Goal: Task Accomplishment & Management: Use online tool/utility

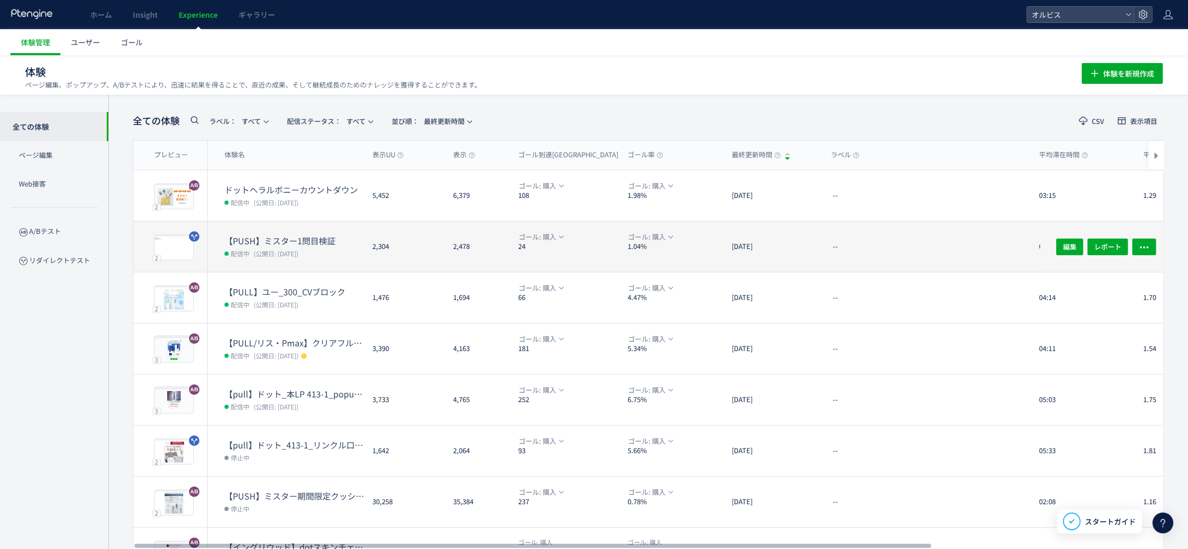
click at [281, 268] on dl "【PUSH】ミスター1問目検証 配信中 (公開日: [DATE])" at bounding box center [294, 253] width 140 height 37
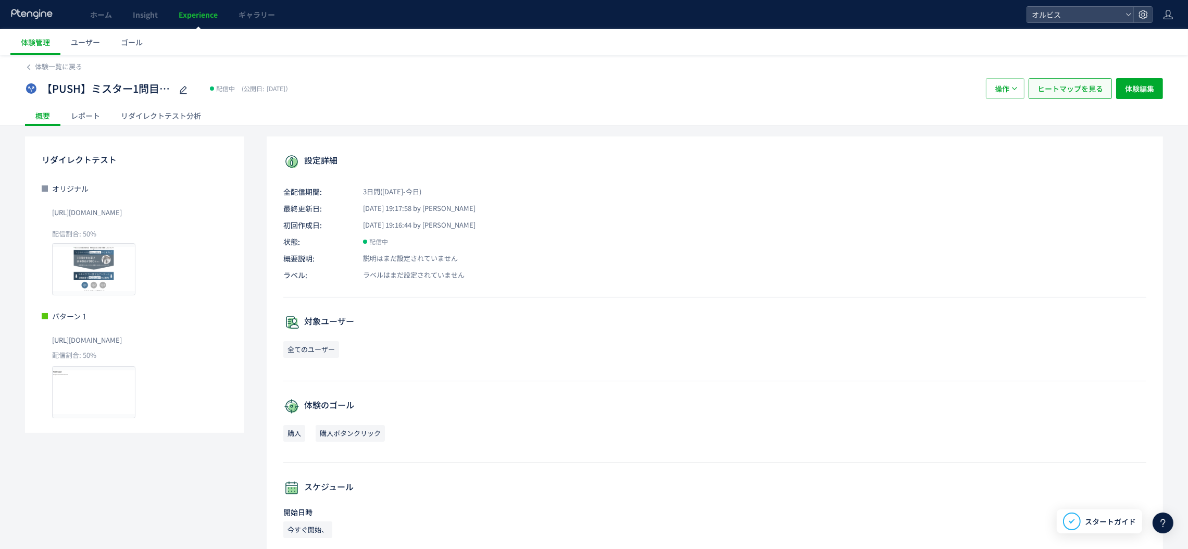
click at [1045, 86] on span "ヒートマップを見る" at bounding box center [1070, 88] width 66 height 21
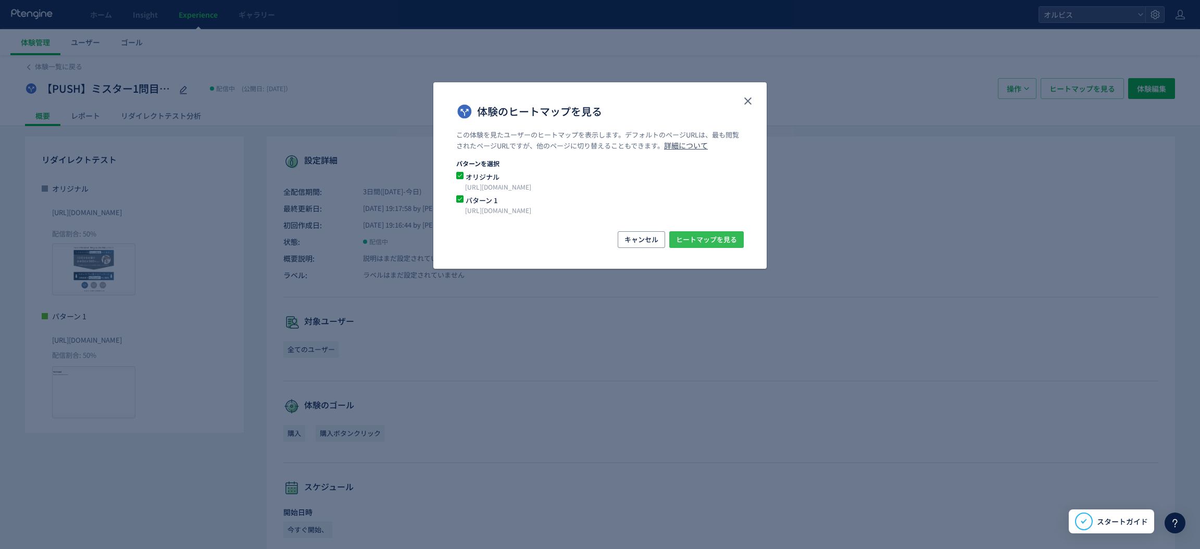
click at [707, 243] on span "ヒートマップを見る" at bounding box center [706, 239] width 61 height 17
click at [748, 96] on icon "close" at bounding box center [748, 101] width 12 height 12
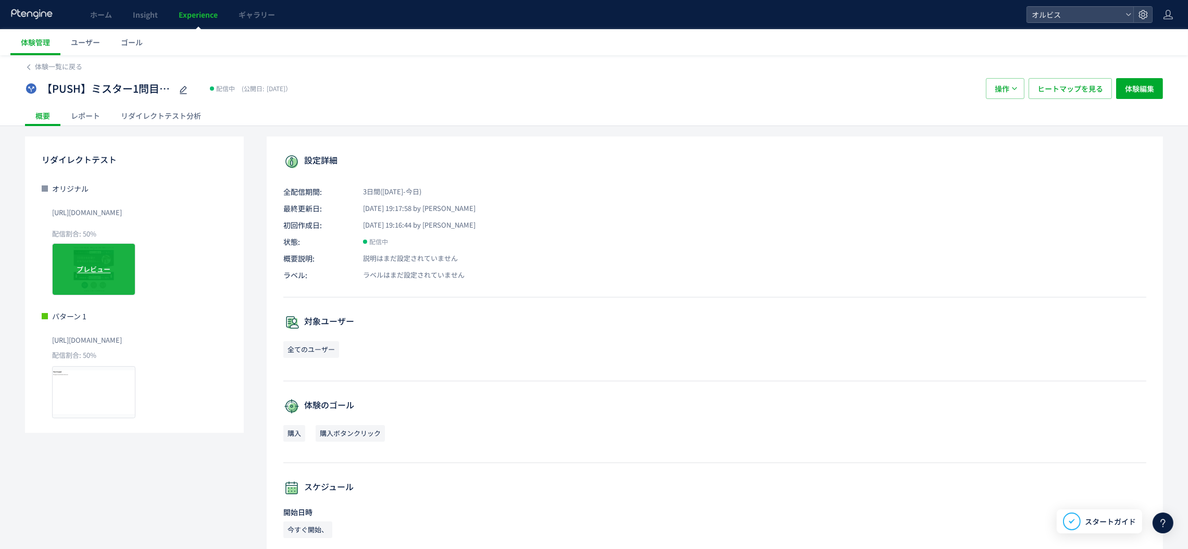
click at [101, 265] on span "プレビュー" at bounding box center [94, 269] width 34 height 10
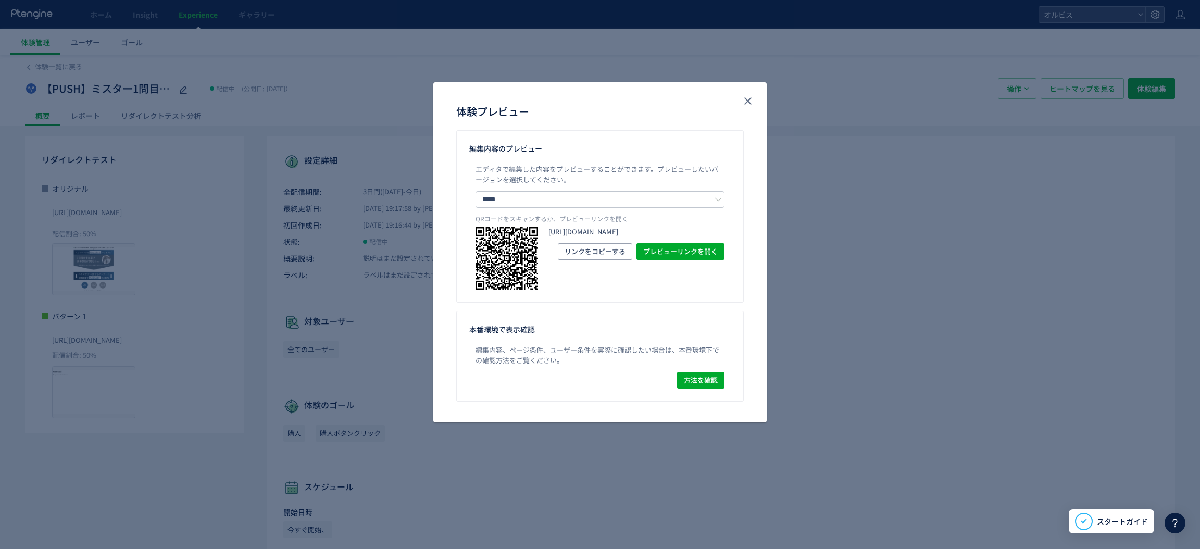
click at [558, 235] on link "[URL][DOMAIN_NAME]" at bounding box center [636, 232] width 176 height 10
click at [751, 99] on icon "close" at bounding box center [748, 101] width 12 height 12
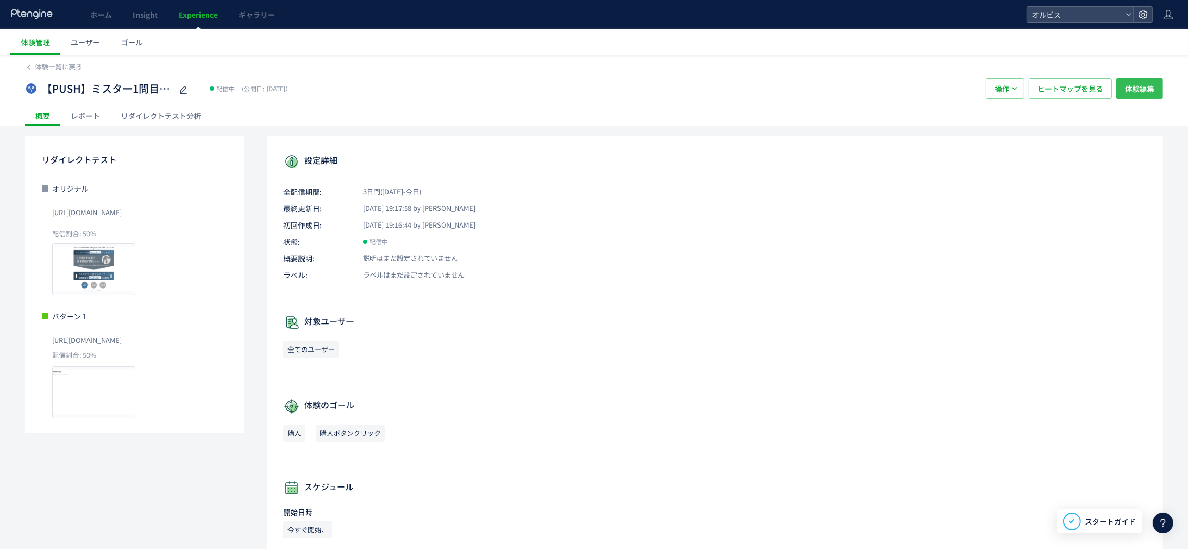
click at [1154, 96] on button "体験編集" at bounding box center [1139, 88] width 47 height 21
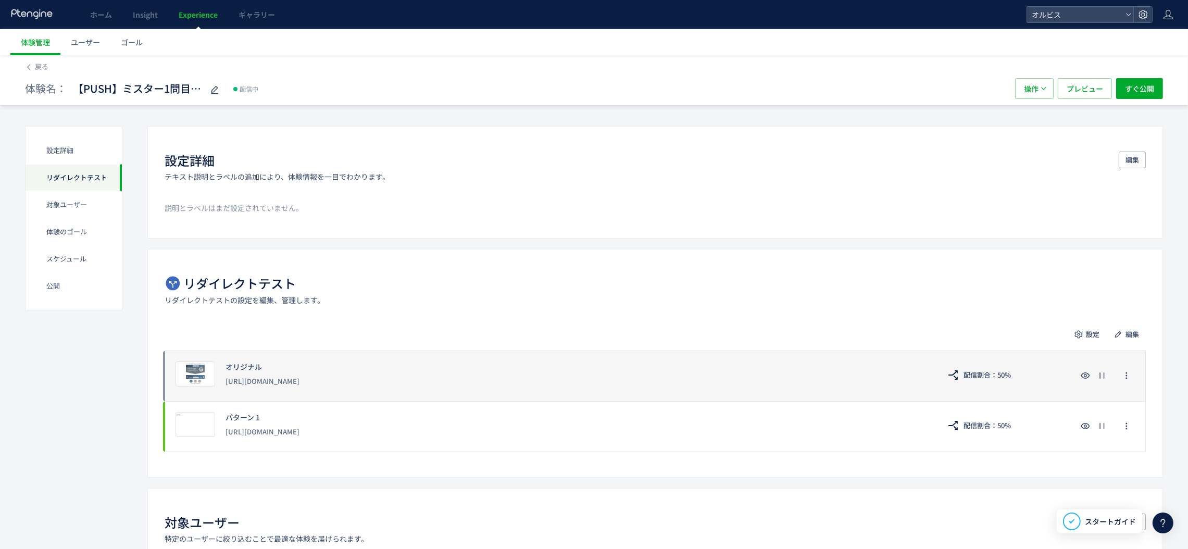
scroll to position [65, 0]
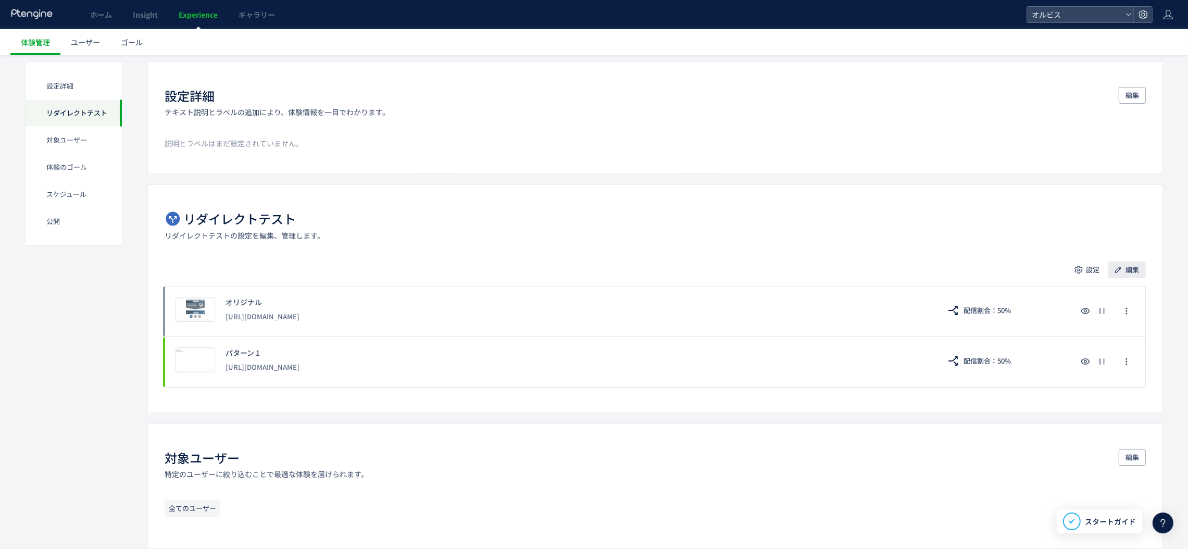
click at [1127, 267] on span "編集" at bounding box center [1132, 269] width 14 height 17
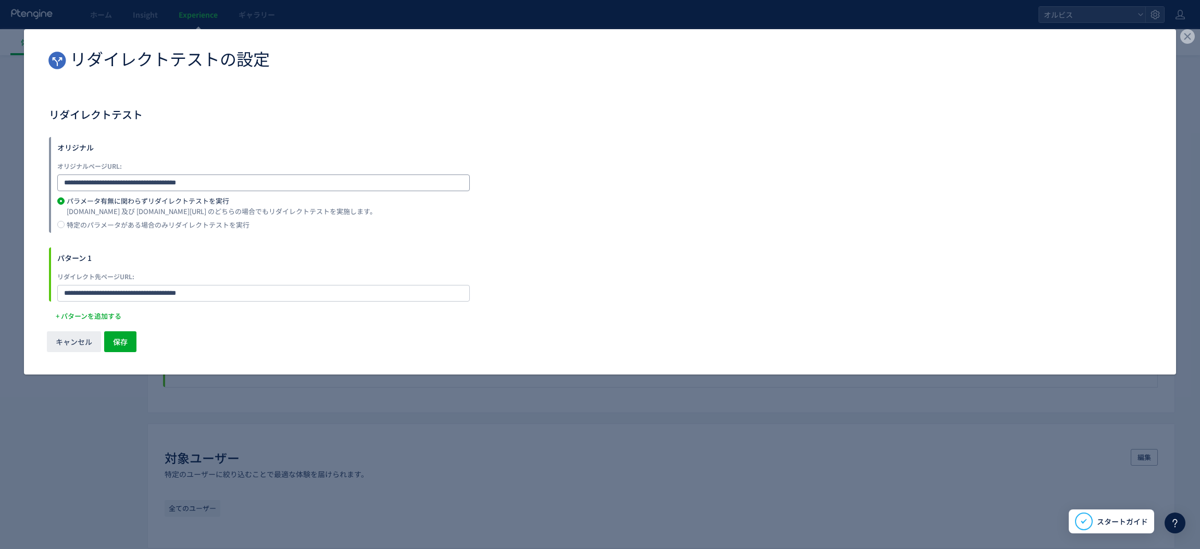
click at [277, 177] on input "**********" at bounding box center [263, 182] width 412 height 17
type input "**********"
click at [126, 337] on span "保存" at bounding box center [120, 341] width 15 height 21
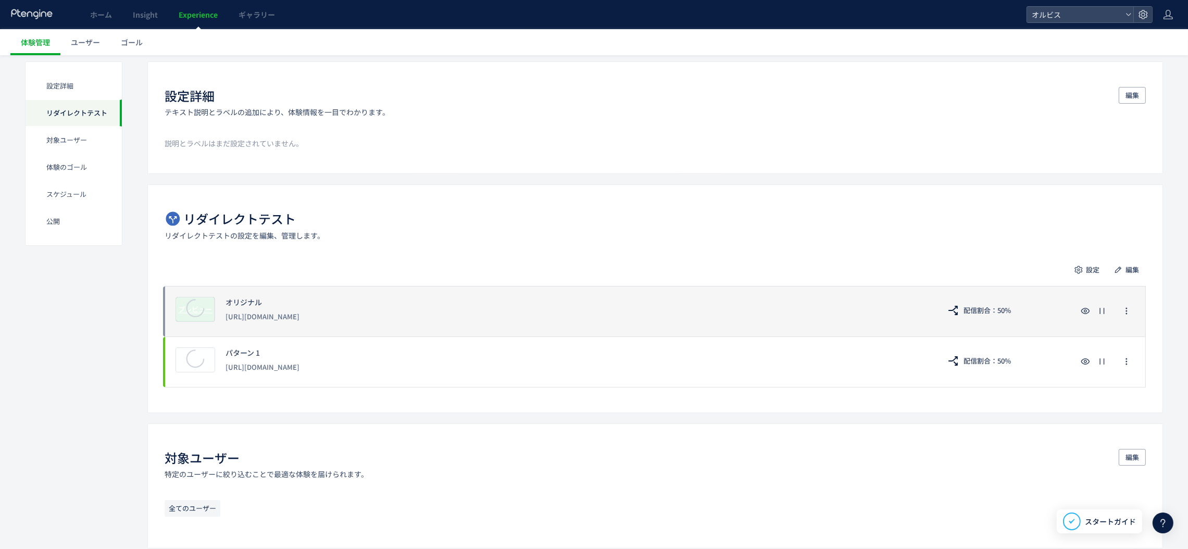
click at [190, 312] on icon at bounding box center [195, 308] width 30 height 30
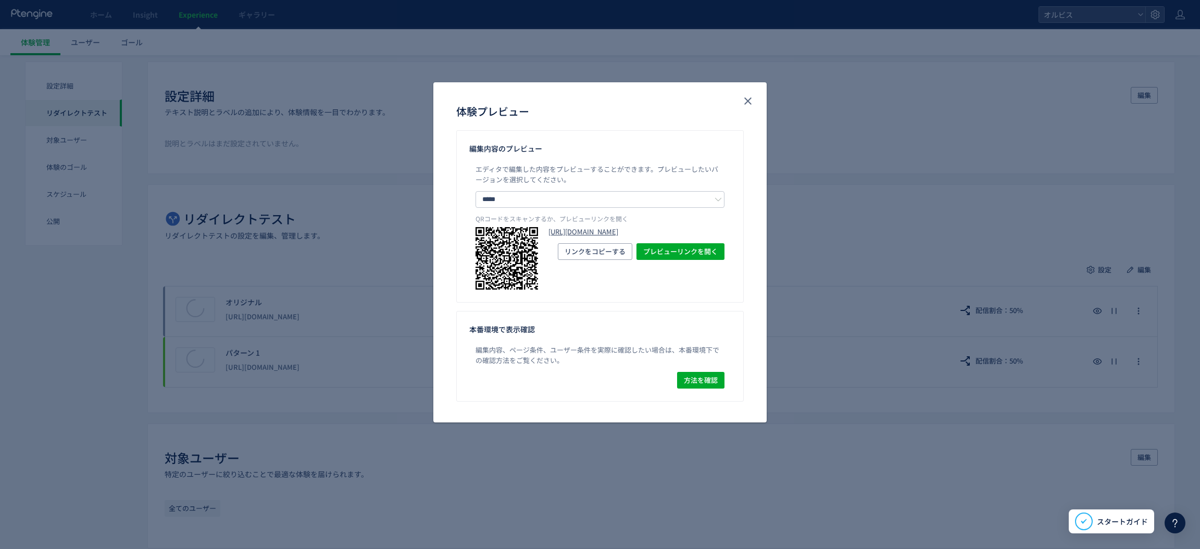
click at [577, 235] on link "[URL][DOMAIN_NAME]" at bounding box center [636, 232] width 176 height 10
click at [746, 98] on icon "close" at bounding box center [748, 101] width 12 height 12
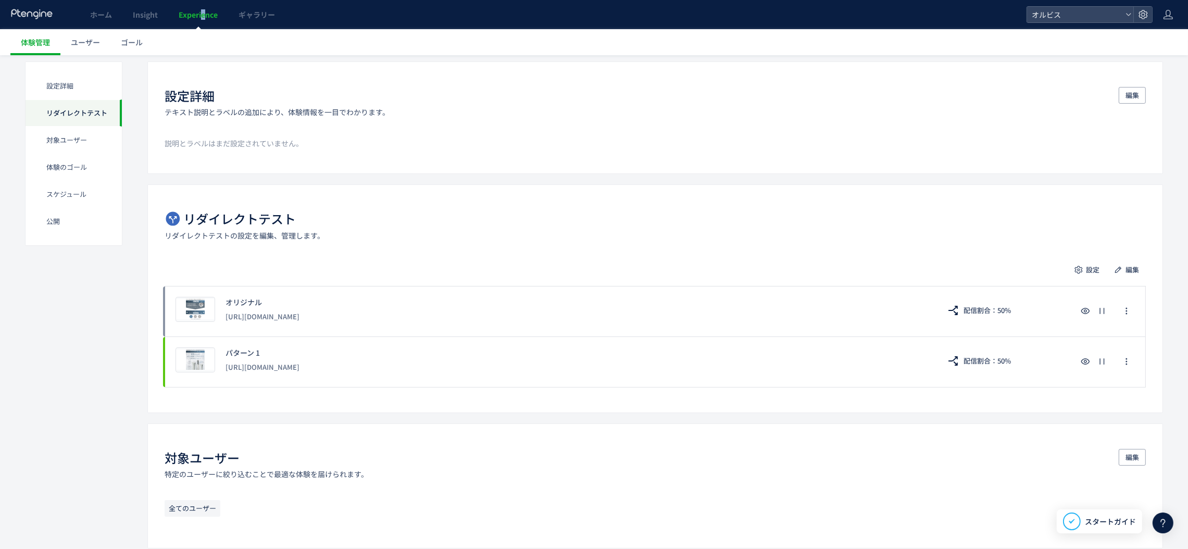
click at [203, 16] on span "Experience" at bounding box center [198, 14] width 39 height 10
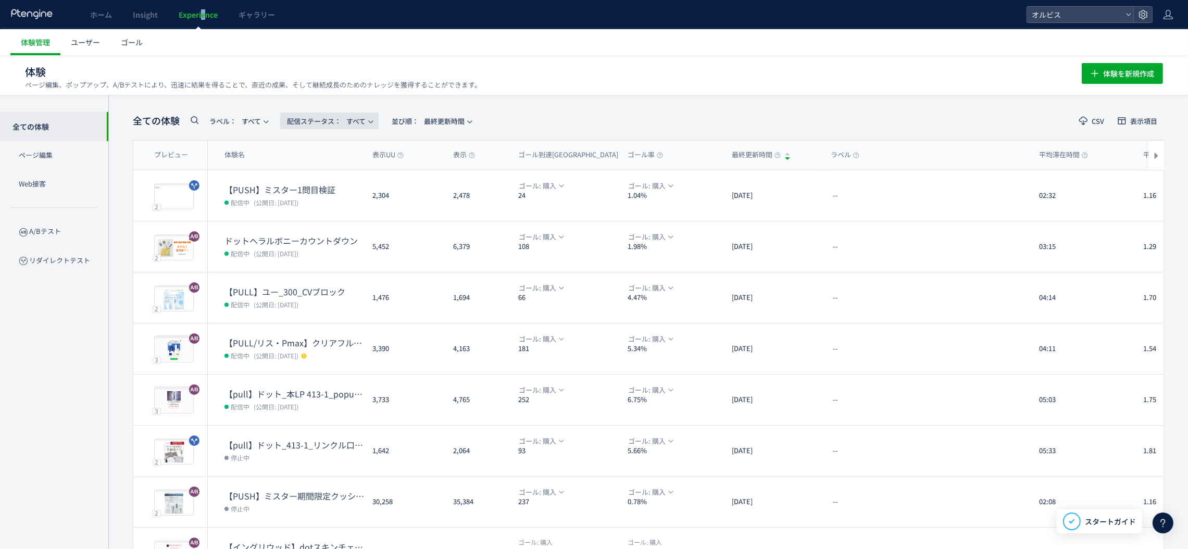
click at [346, 120] on span "配信ステータス​： すべて" at bounding box center [326, 120] width 79 height 17
click at [342, 171] on li "配信中" at bounding box center [332, 168] width 43 height 19
click at [194, 118] on icon at bounding box center [194, 120] width 12 height 12
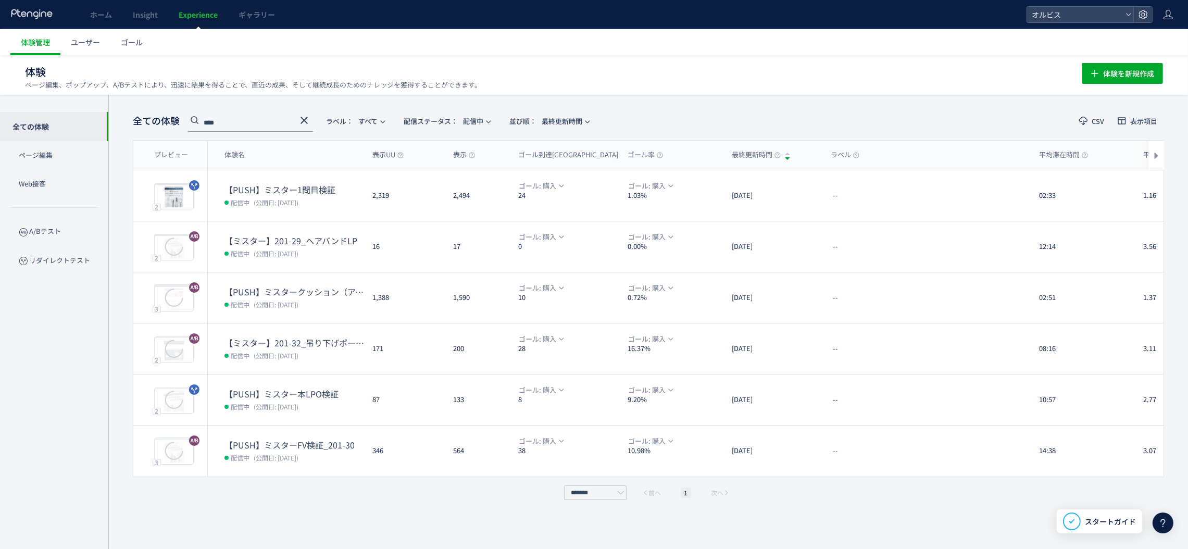
type input "****"
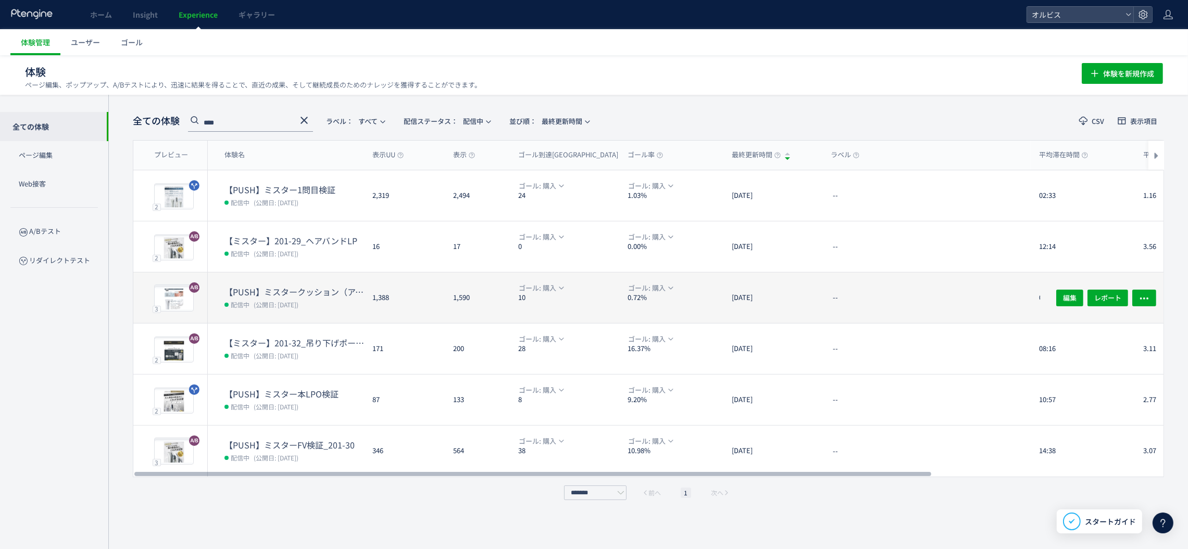
click at [326, 295] on dt "【PUSH】ミスタークッション（アンケ無し）検証" at bounding box center [294, 292] width 140 height 12
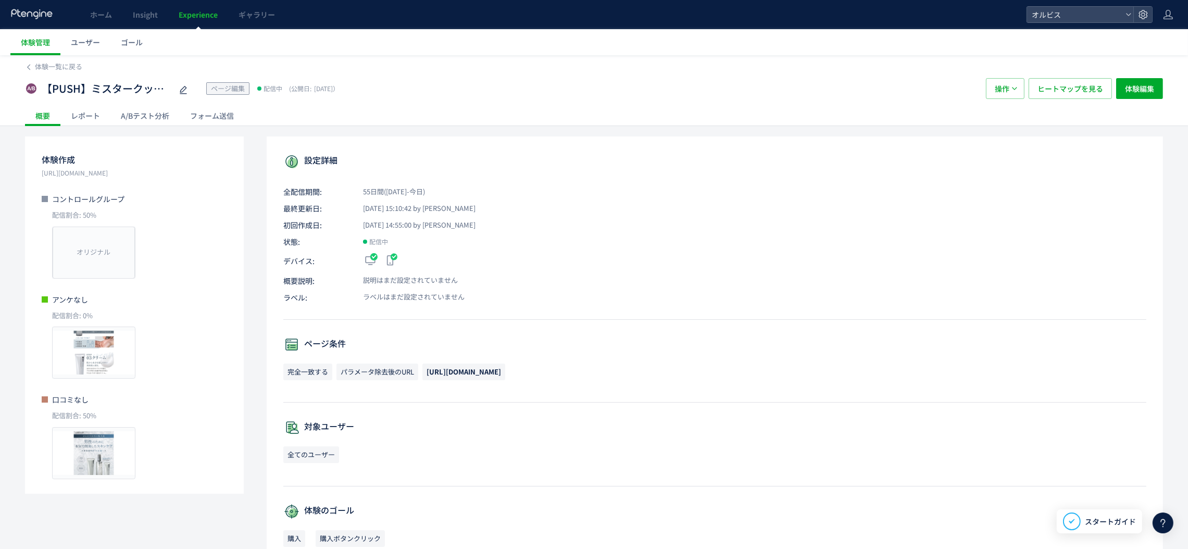
click at [198, 20] on link "Experience" at bounding box center [198, 14] width 60 height 29
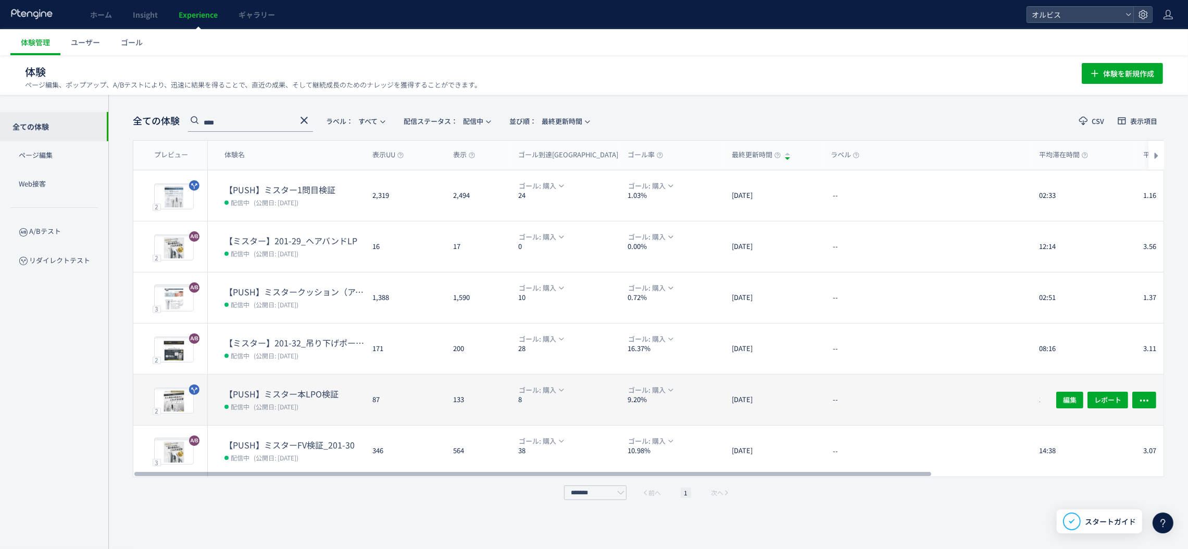
click at [312, 399] on dd "配信中 (公開日: [DATE])" at bounding box center [294, 406] width 140 height 14
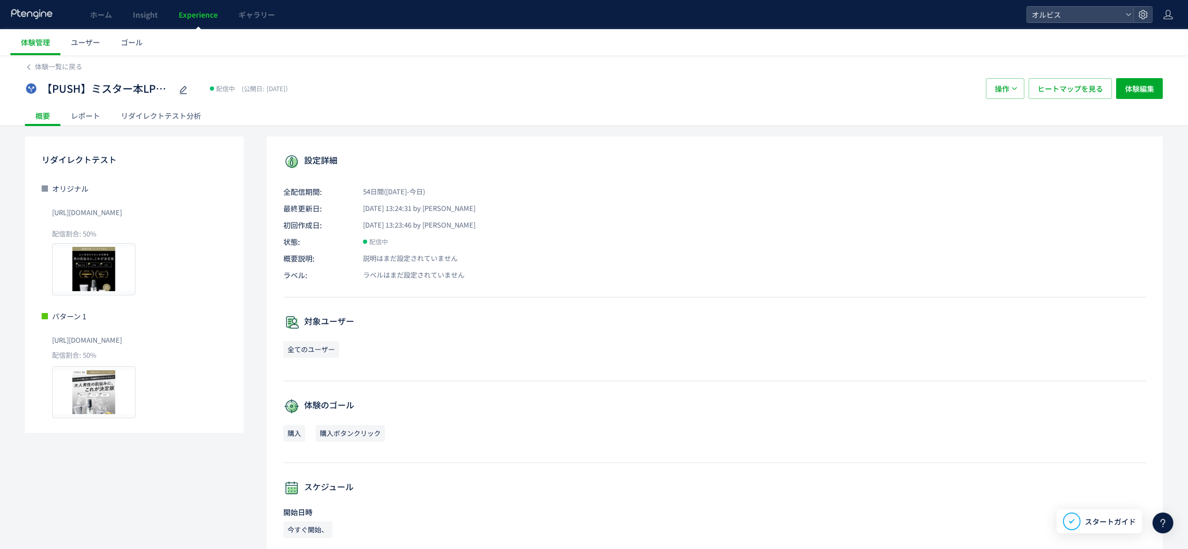
click at [198, 20] on link "Experience" at bounding box center [198, 14] width 60 height 29
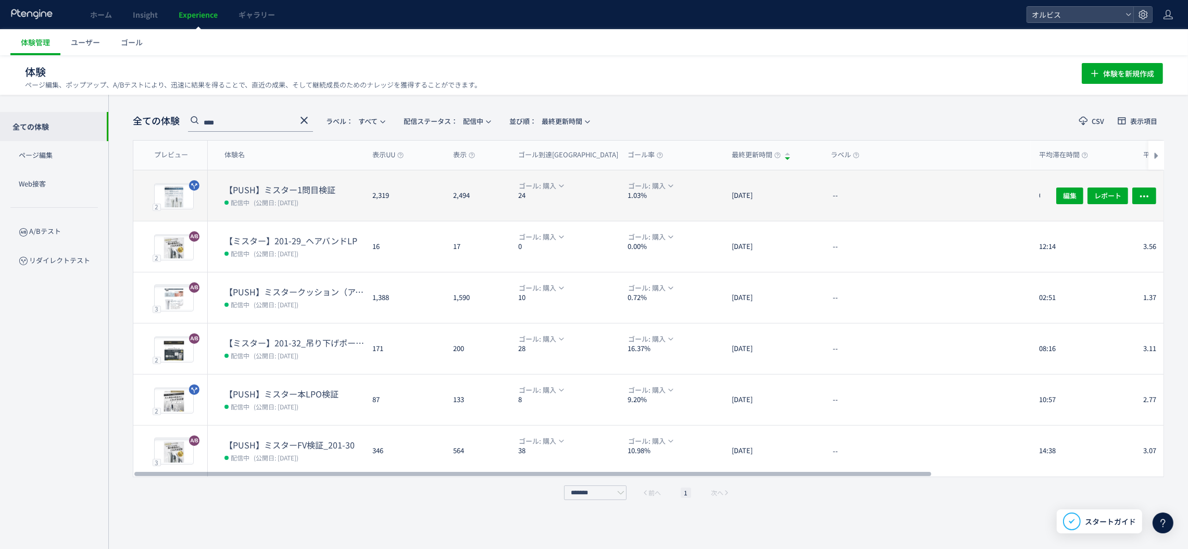
click at [432, 187] on div "2,319" at bounding box center [404, 195] width 81 height 51
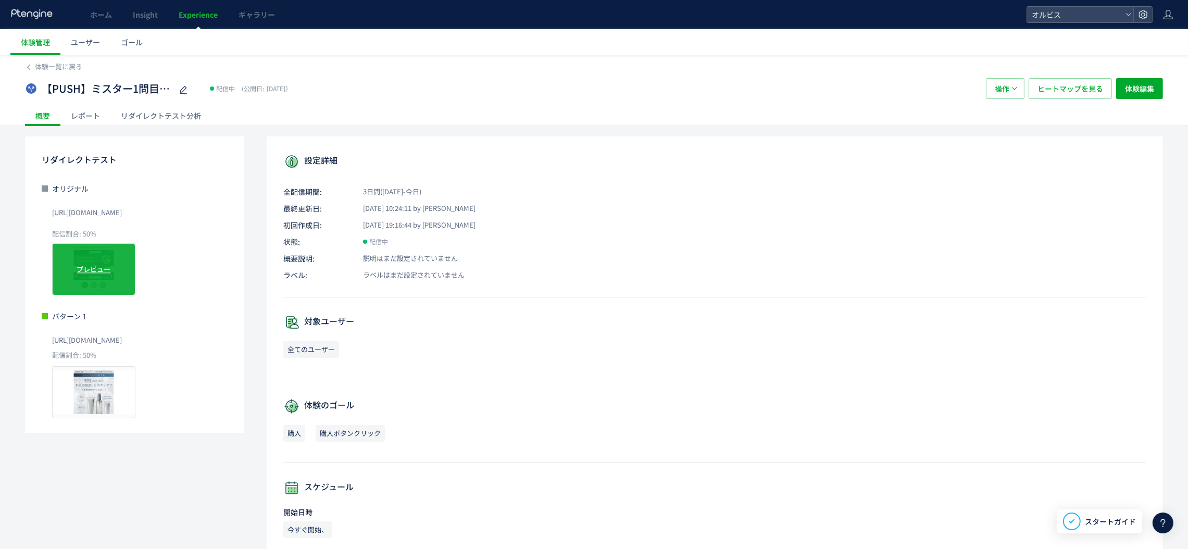
click at [126, 275] on div "プレビュー" at bounding box center [93, 269] width 83 height 52
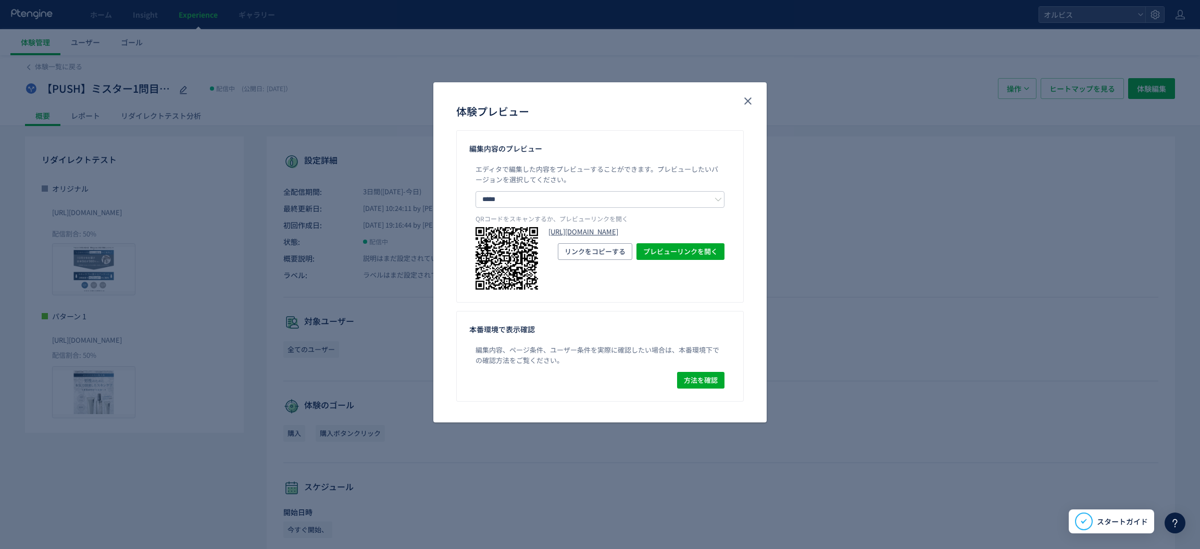
click at [671, 237] on link "[URL][DOMAIN_NAME]" at bounding box center [636, 232] width 176 height 10
click at [748, 105] on icon "close" at bounding box center [748, 101] width 12 height 12
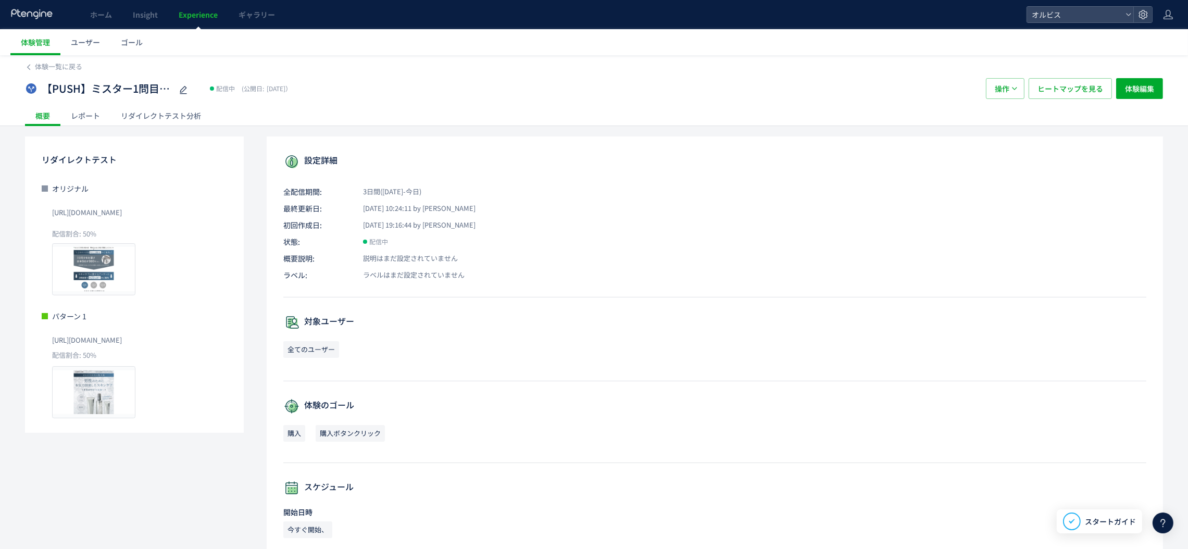
click at [196, 9] on span "Experience" at bounding box center [198, 14] width 39 height 10
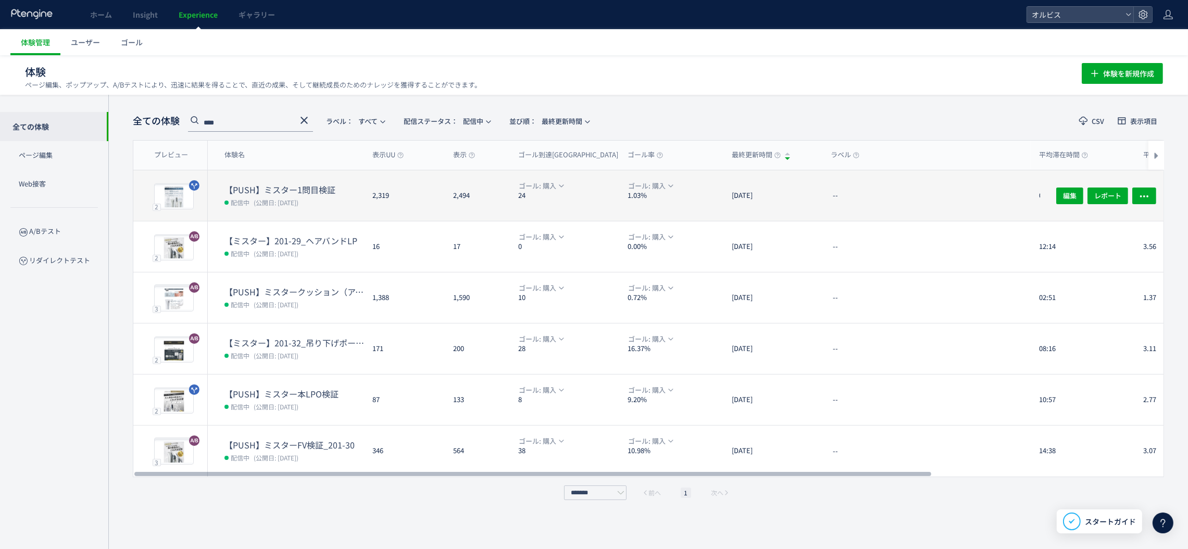
click at [488, 174] on div "2,494" at bounding box center [477, 195] width 65 height 51
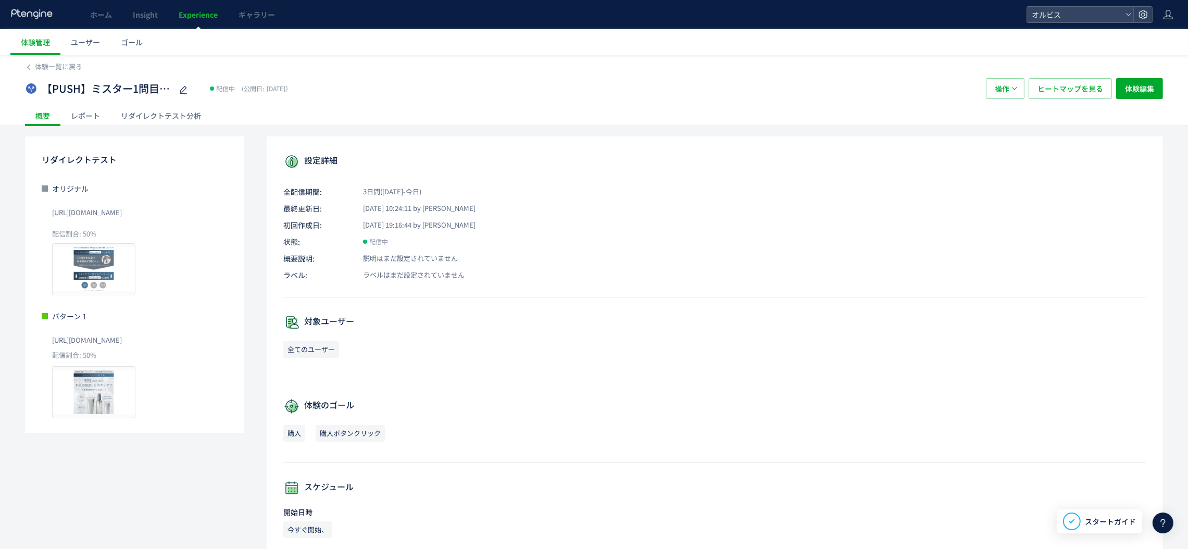
click at [141, 120] on div "リダイレクトテスト分析" at bounding box center [160, 115] width 101 height 21
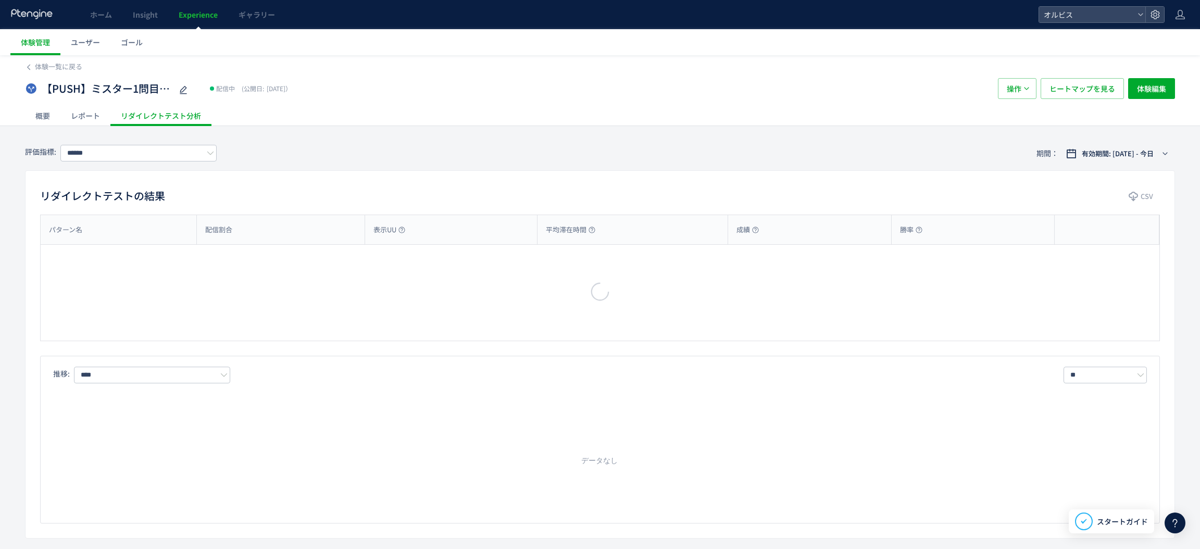
type input "**"
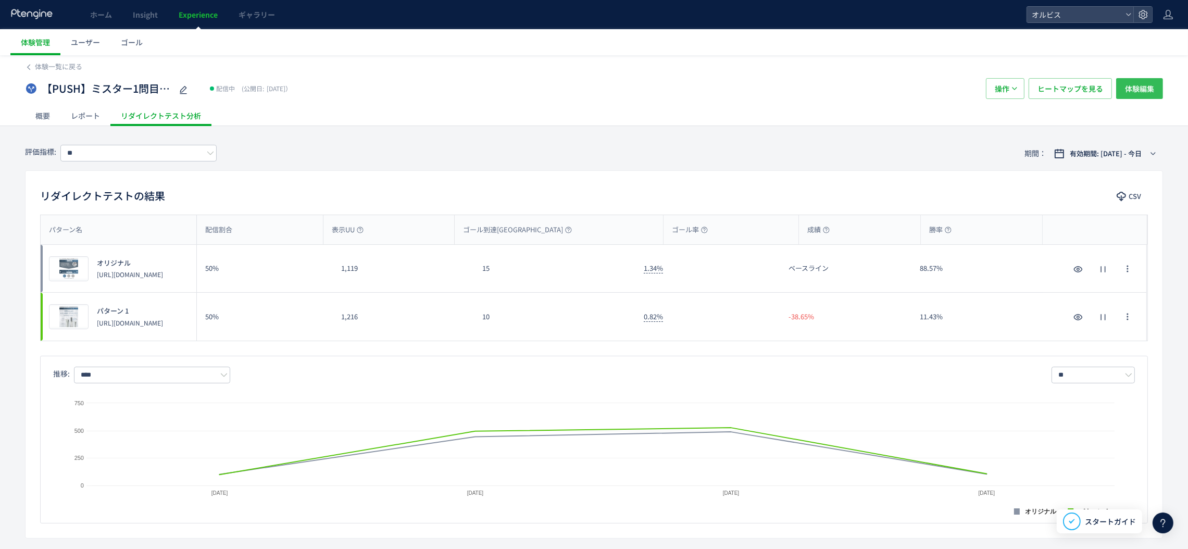
click at [1141, 87] on span "体験編集" at bounding box center [1139, 88] width 29 height 21
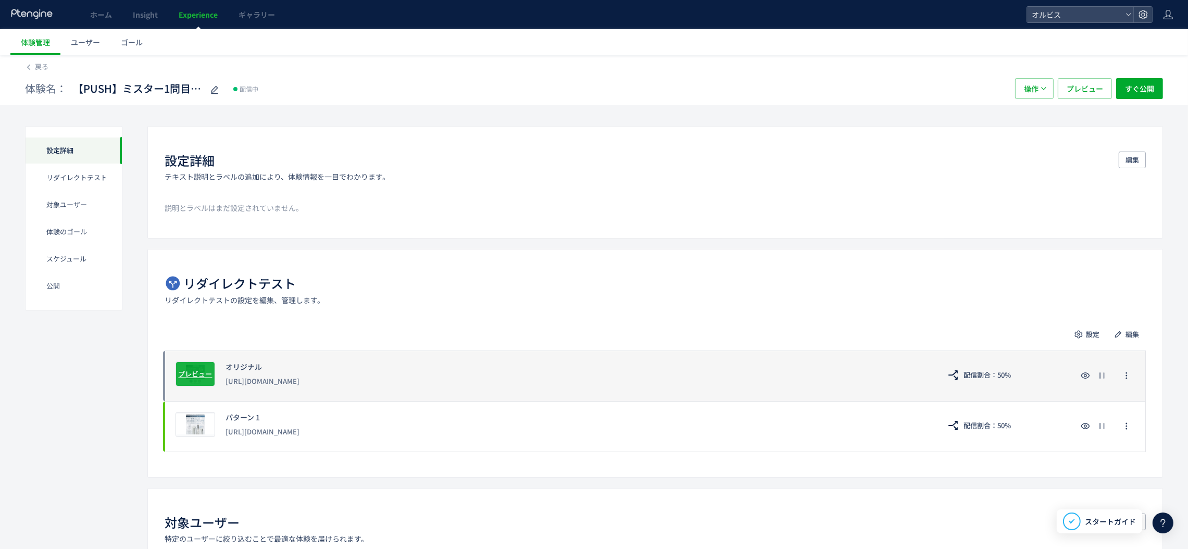
click at [203, 371] on span "プレビュー" at bounding box center [196, 374] width 34 height 10
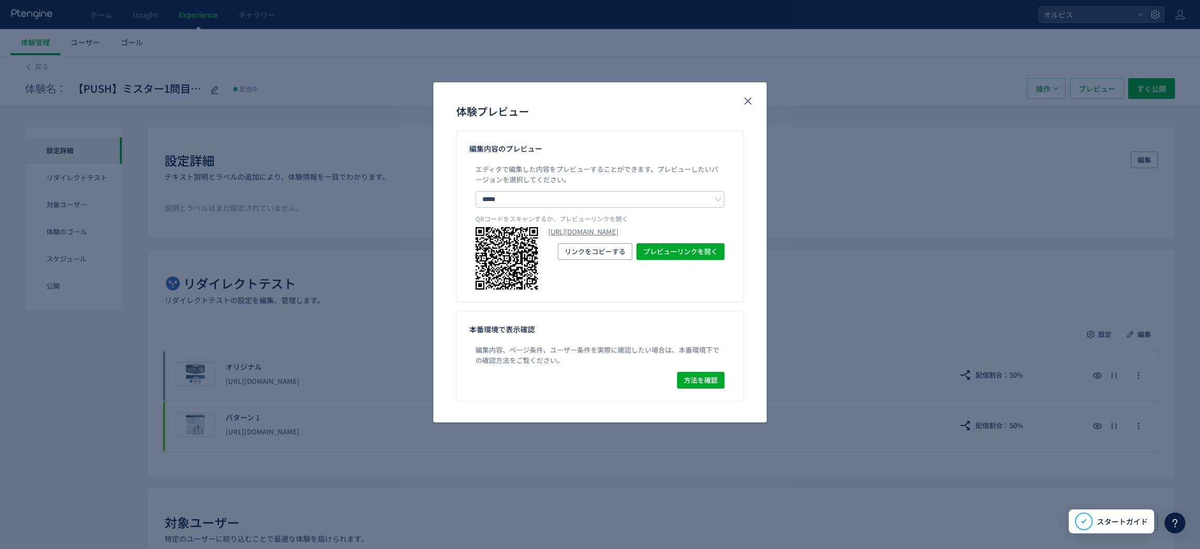
click at [600, 237] on link "[URL][DOMAIN_NAME]" at bounding box center [636, 232] width 176 height 10
click at [747, 100] on use "close" at bounding box center [747, 100] width 7 height 7
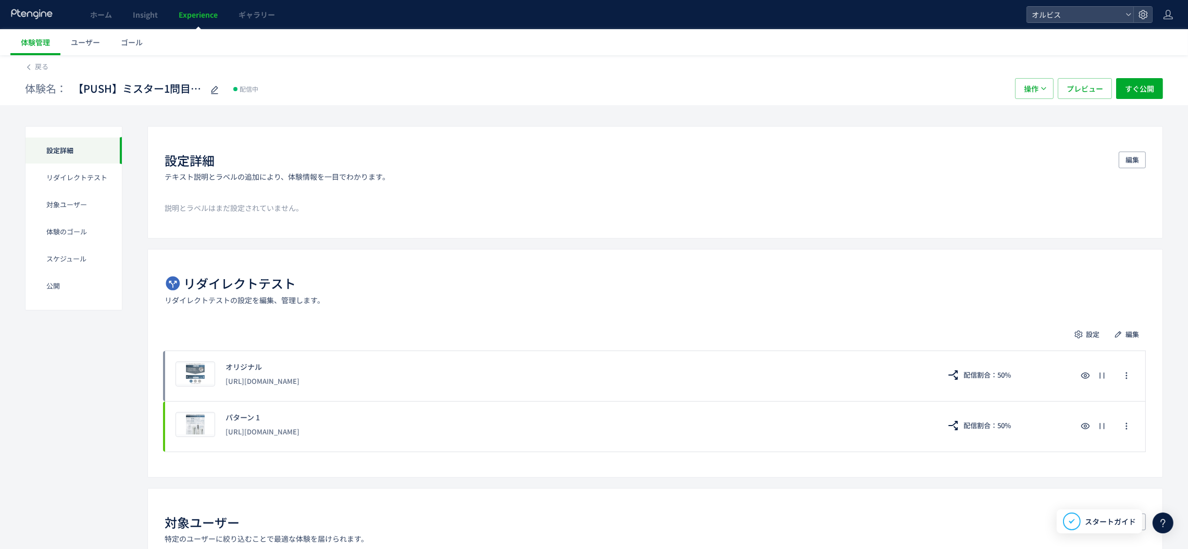
click at [202, 14] on span "Experience" at bounding box center [198, 14] width 39 height 10
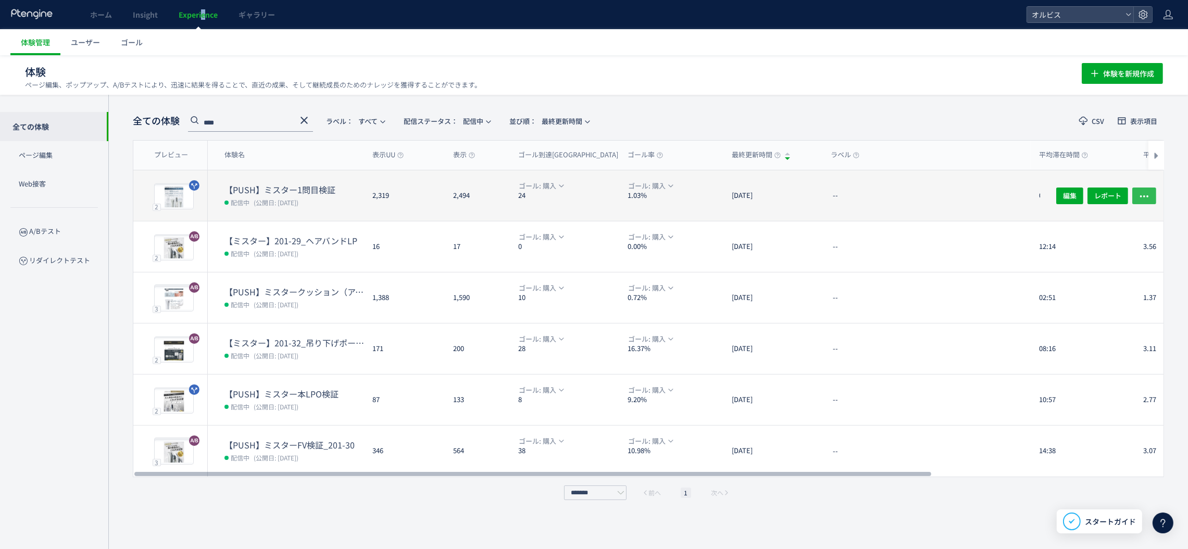
click at [1146, 196] on icon "button" at bounding box center [1144, 196] width 10 height 10
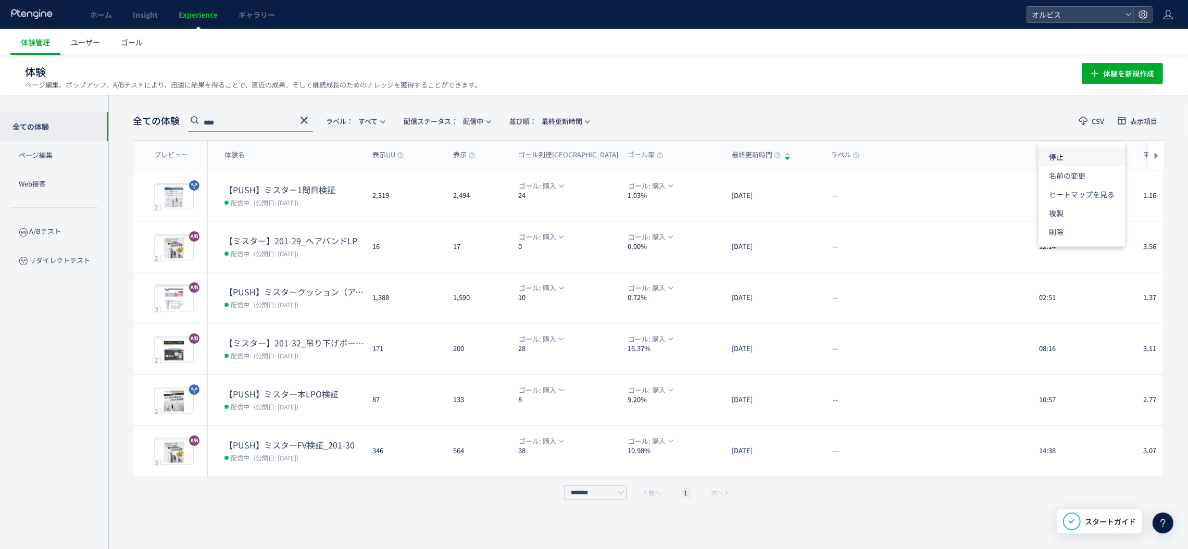
click at [1076, 162] on li "停止" at bounding box center [1081, 156] width 86 height 19
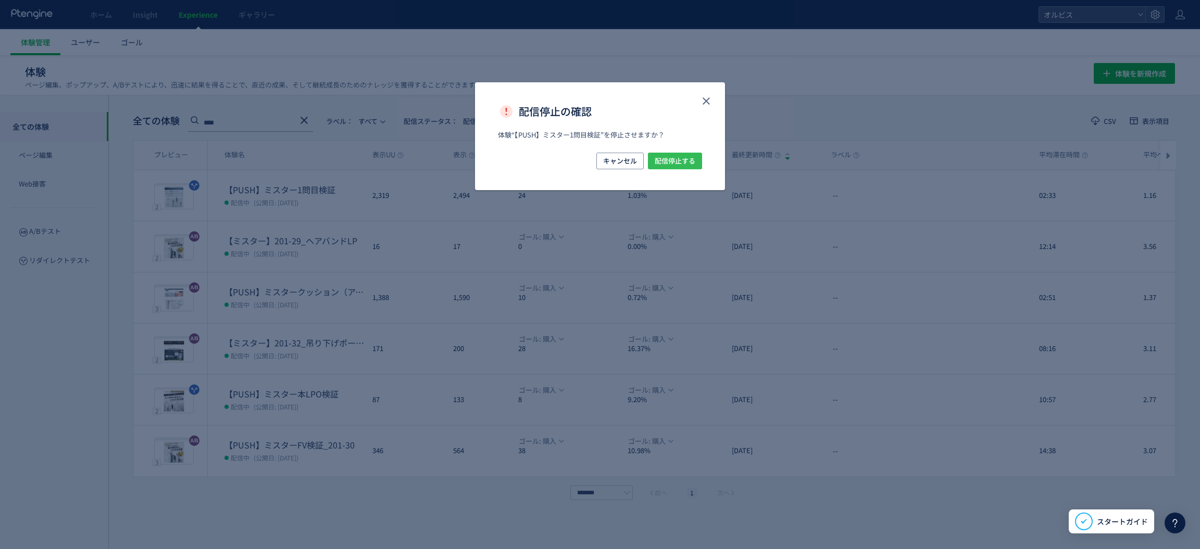
click at [676, 161] on span "配信停止する" at bounding box center [675, 161] width 41 height 17
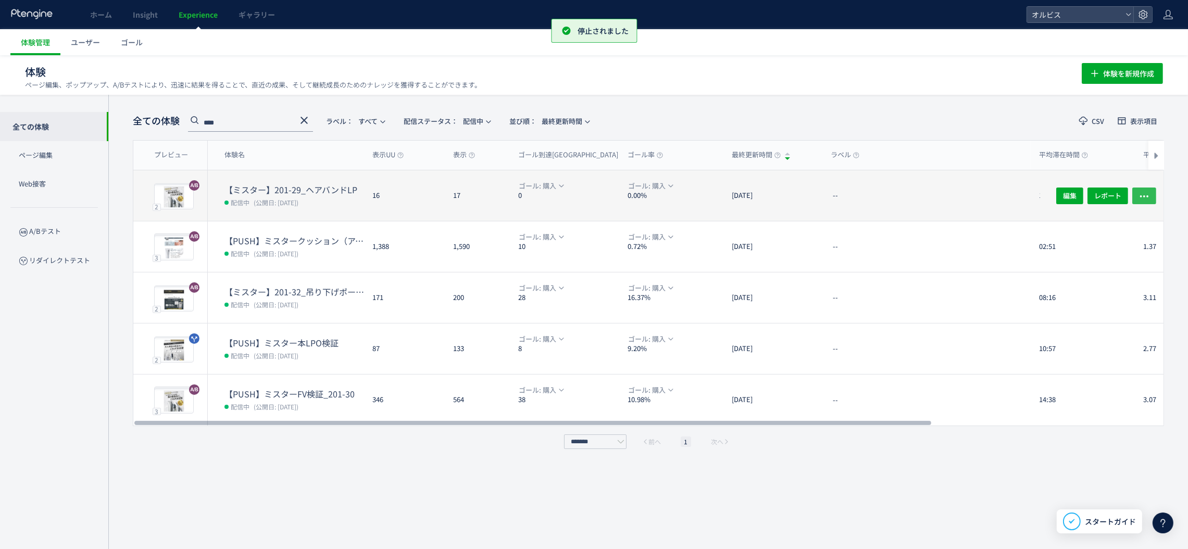
click at [1145, 191] on icon "button" at bounding box center [1144, 196] width 10 height 10
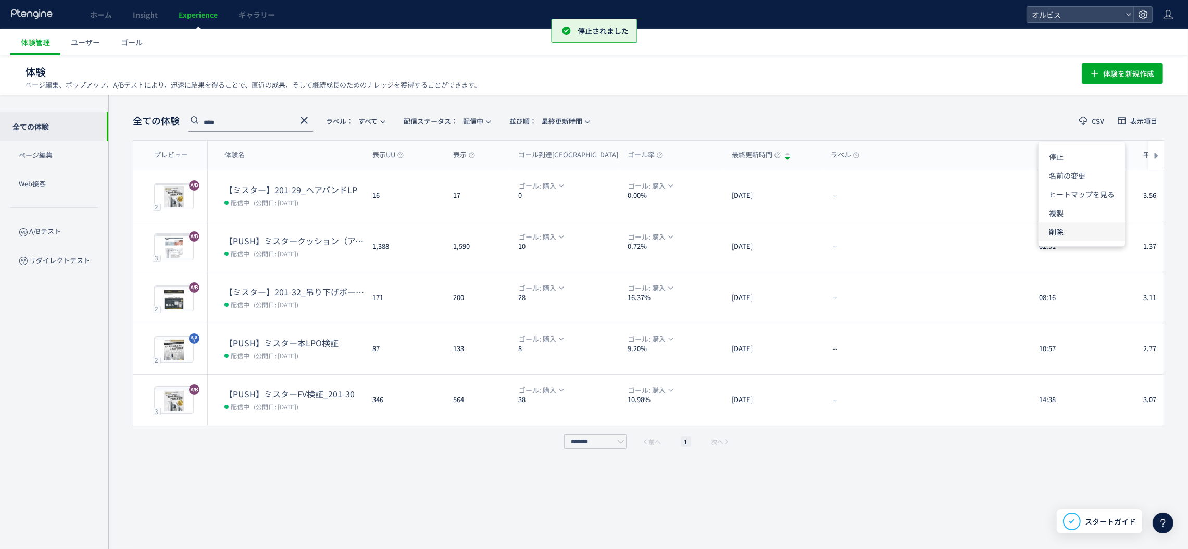
click at [1070, 229] on li "削除" at bounding box center [1081, 231] width 86 height 19
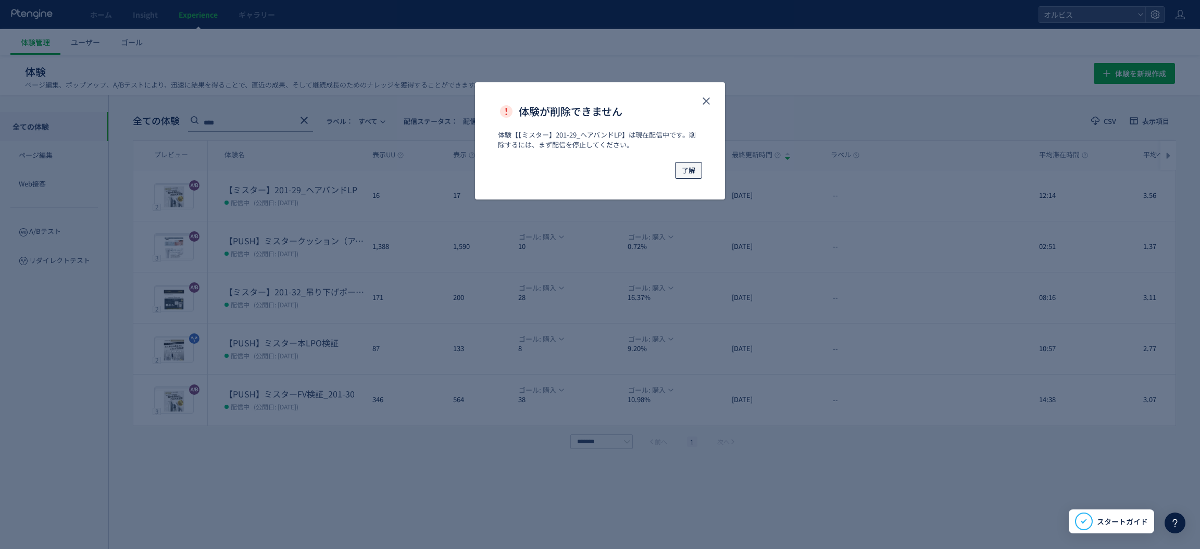
click at [692, 164] on span "了解" at bounding box center [689, 170] width 14 height 17
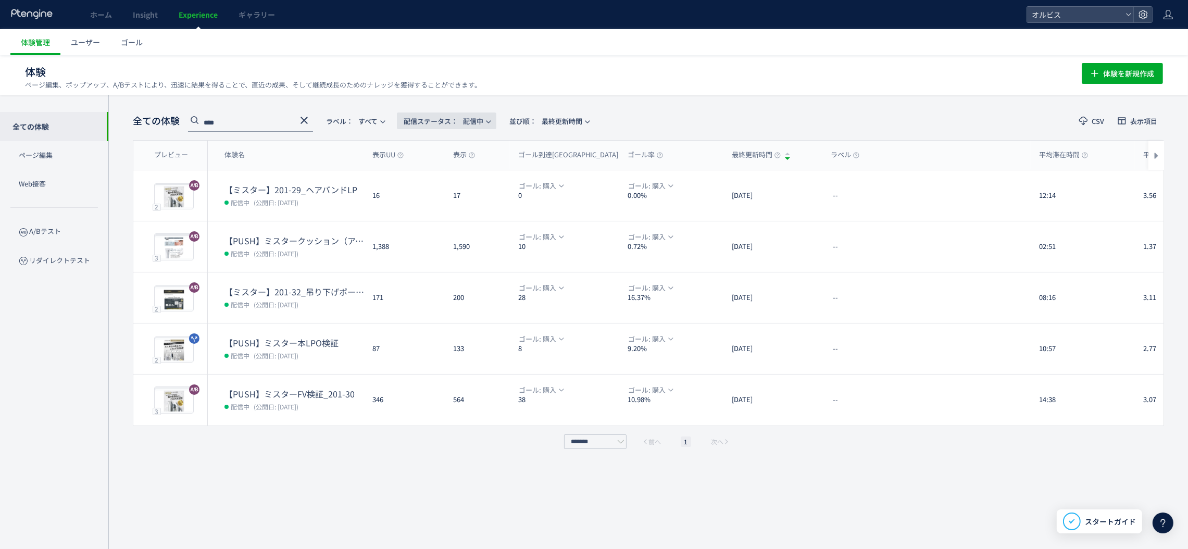
click at [465, 117] on span "配信ステータス​： 配信中" at bounding box center [444, 120] width 80 height 17
click at [460, 147] on li "すべて" at bounding box center [449, 150] width 43 height 19
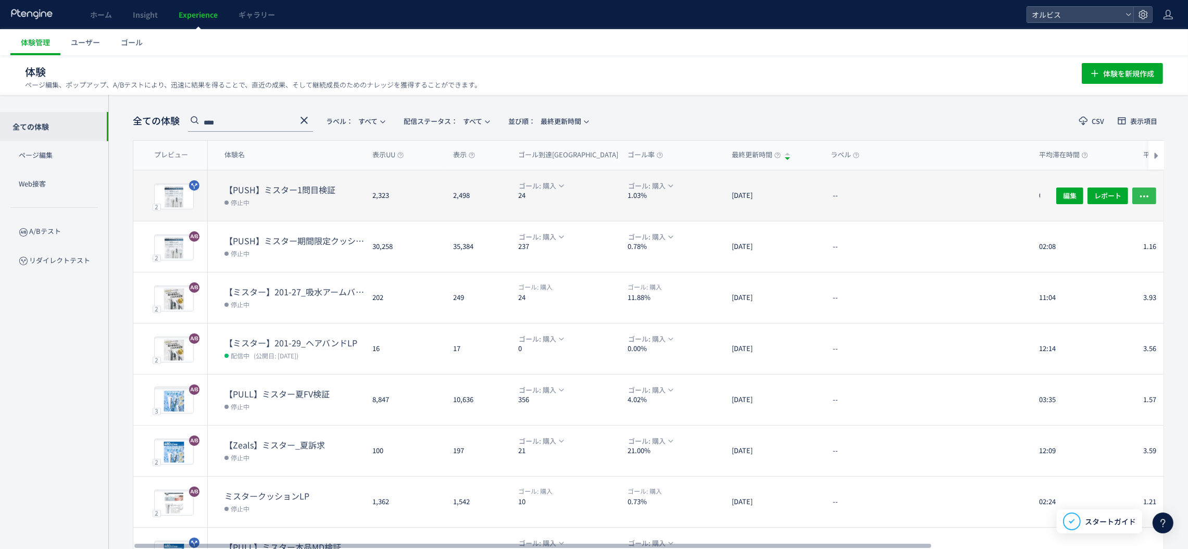
click at [1146, 193] on icon "button" at bounding box center [1144, 196] width 10 height 10
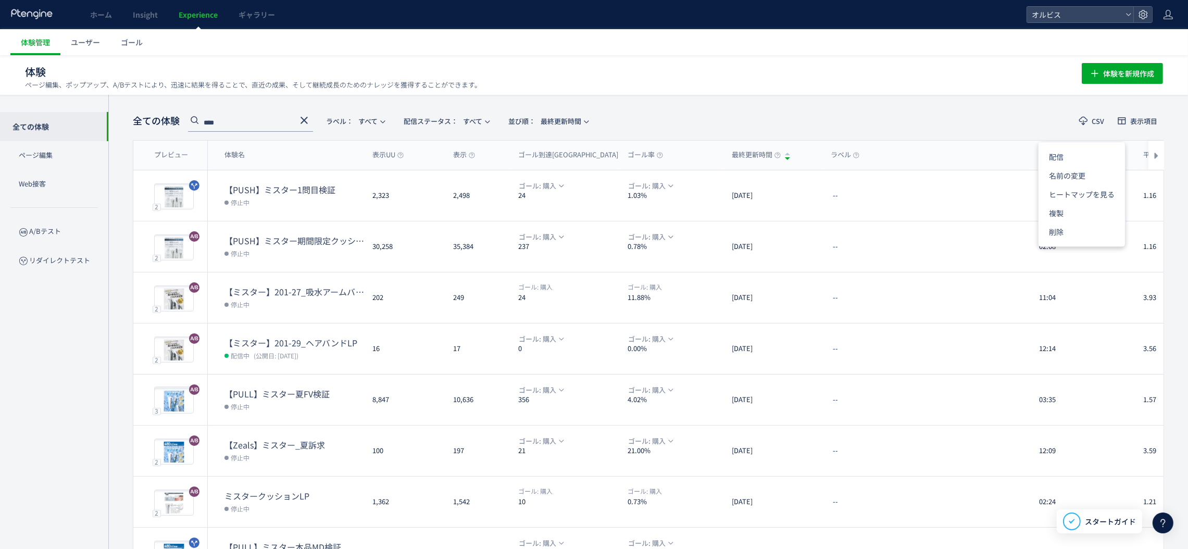
click at [944, 121] on header "全ての体験 **** ラベル： すべて 配信ステータス​： すべて 並び順： 最終更新時間 CSV 表示項目" at bounding box center [648, 120] width 1031 height 21
click at [1101, 74] on button "体験を新規作成" at bounding box center [1122, 73] width 81 height 21
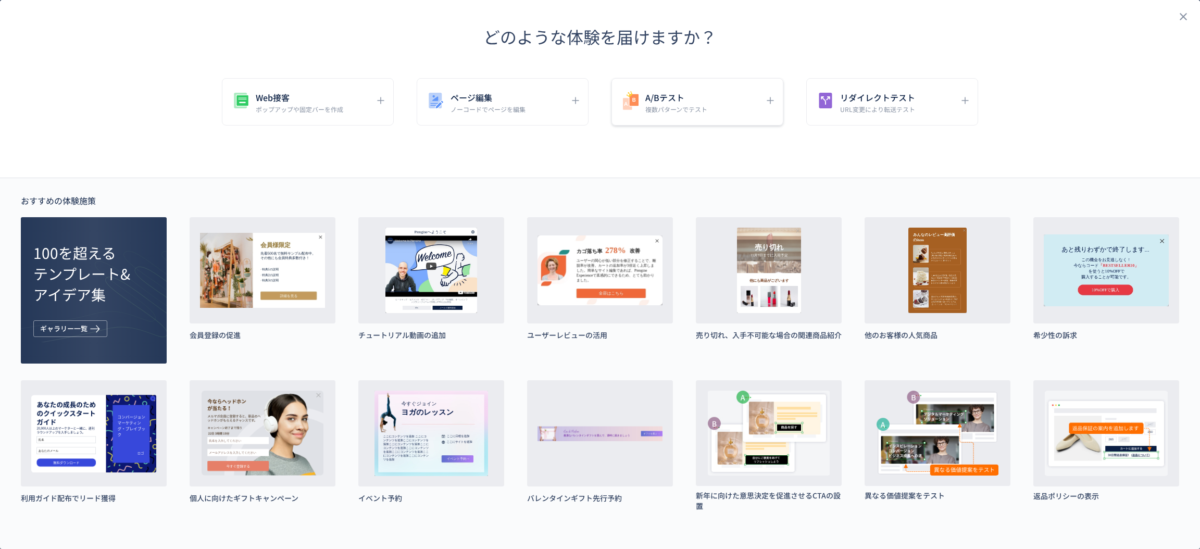
click at [708, 109] on div "A/Bテスト 複数パターンでテスト" at bounding box center [689, 101] width 139 height 23
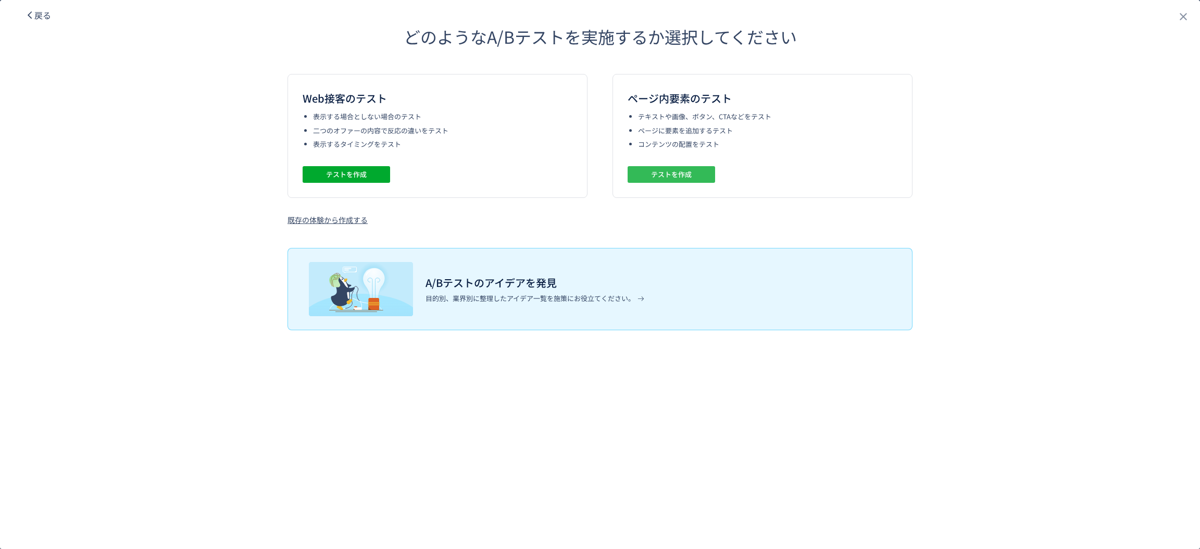
click at [692, 169] on button "テストを作成" at bounding box center [671, 174] width 87 height 17
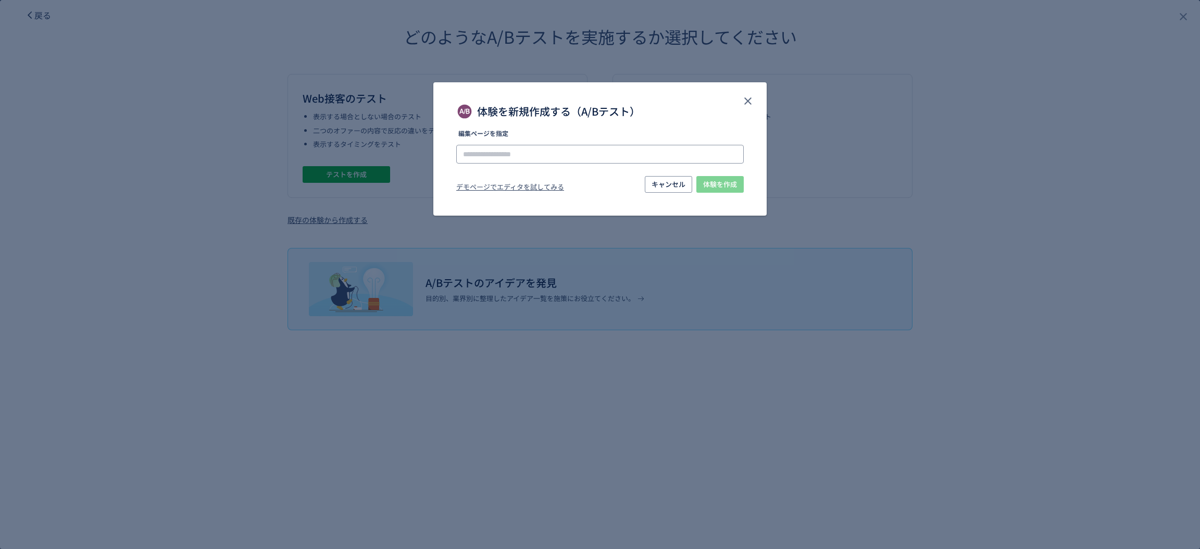
click at [677, 151] on input "体験を新規作成する（A/Bテスト）" at bounding box center [599, 154] width 287 height 19
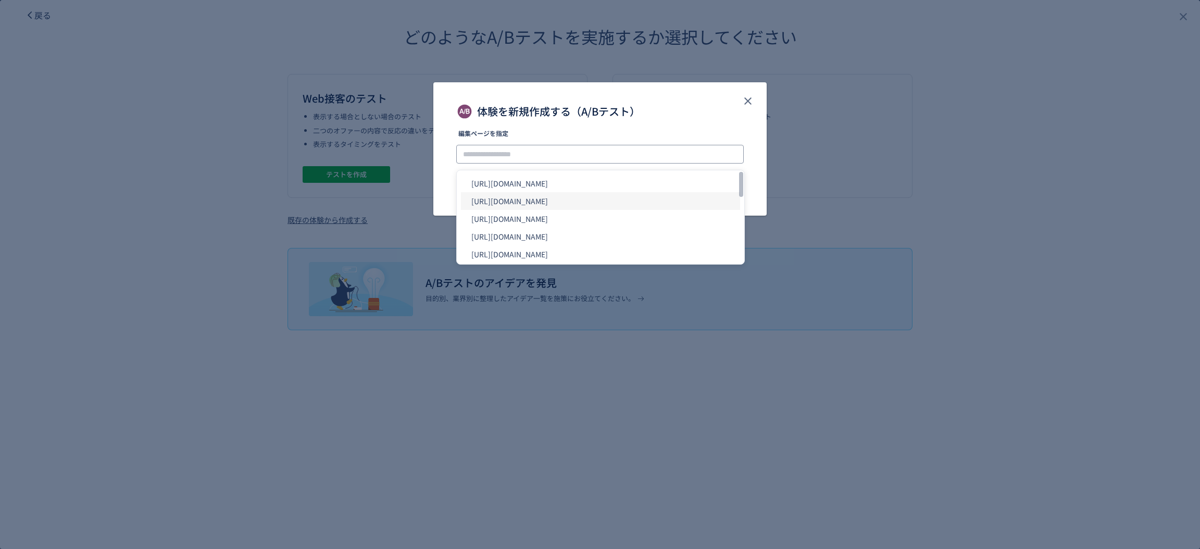
paste input "**********"
type input "**********"
drag, startPoint x: 584, startPoint y: 207, endPoint x: 615, endPoint y: 156, distance: 60.3
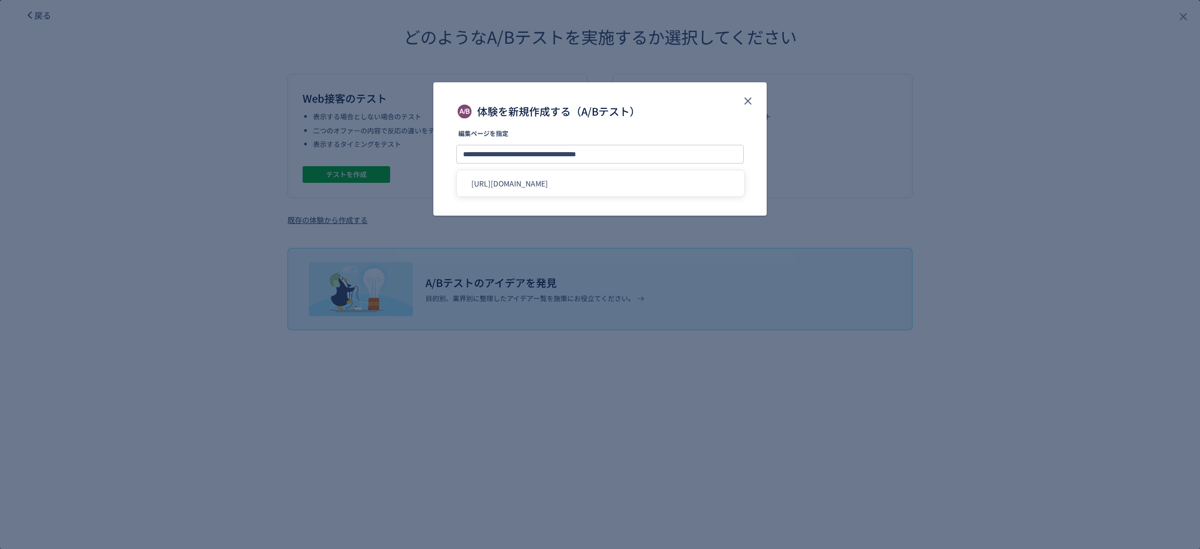
click at [702, 128] on div "体験を新規作成する（A/Bテスト）" at bounding box center [599, 106] width 333 height 48
click at [723, 185] on span "体験を作成" at bounding box center [720, 184] width 34 height 17
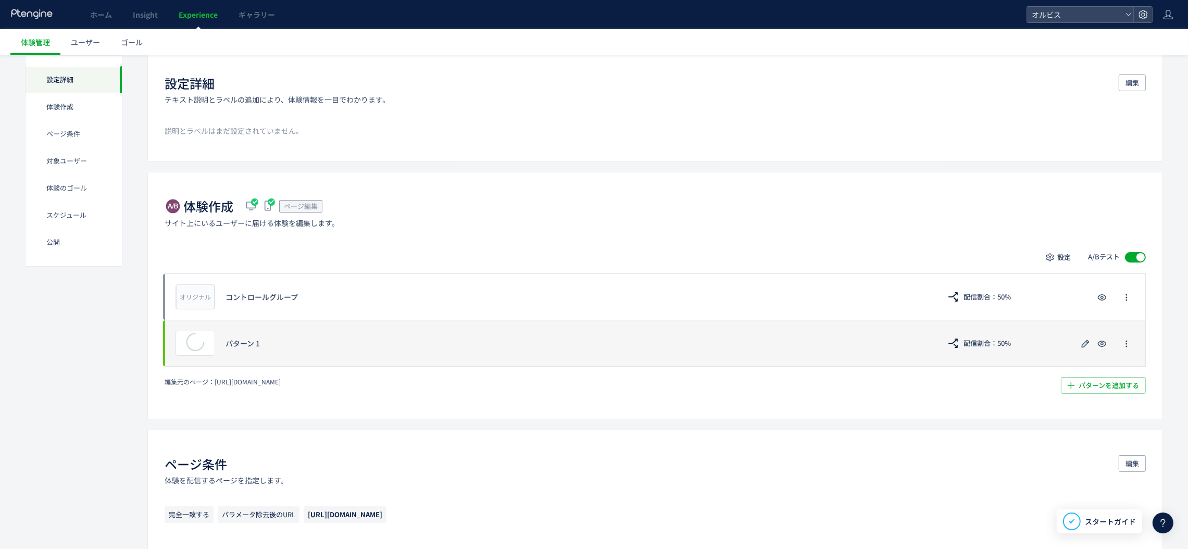
scroll to position [78, 0]
click at [985, 338] on span "配信割合：50%" at bounding box center [986, 342] width 47 height 17
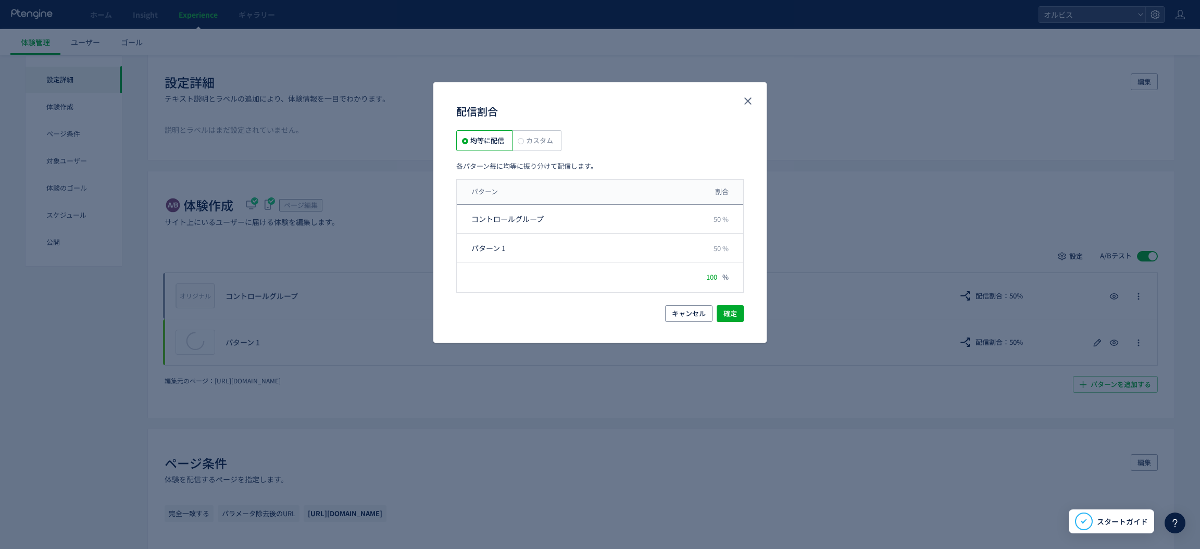
click at [532, 132] on label "カスタム" at bounding box center [536, 140] width 49 height 21
drag, startPoint x: 708, startPoint y: 217, endPoint x: 793, endPoint y: 214, distance: 85.5
click at [708, 217] on input "**" at bounding box center [713, 218] width 30 height 14
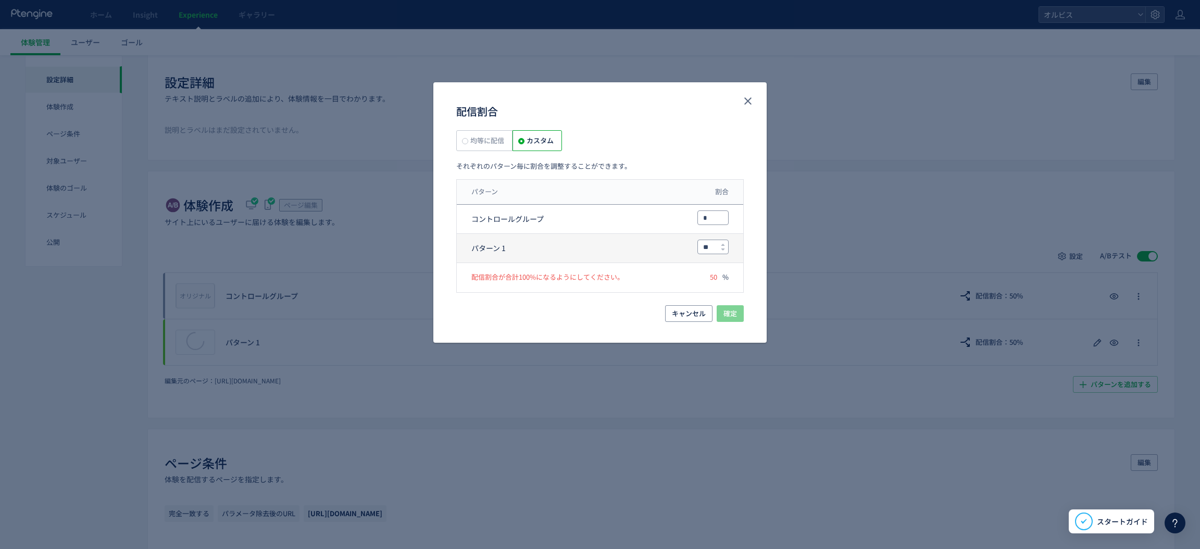
type input "*"
click at [708, 248] on input "**" at bounding box center [713, 247] width 30 height 14
type input "***"
click at [726, 319] on span "確定" at bounding box center [730, 313] width 14 height 17
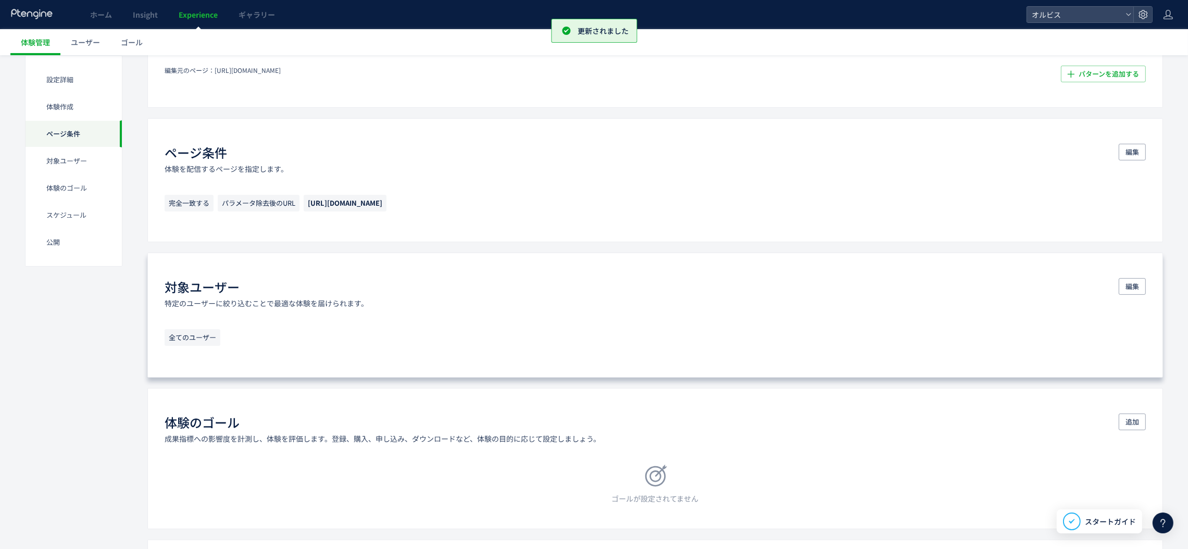
scroll to position [390, 0]
click at [1133, 287] on span "編集" at bounding box center [1132, 285] width 14 height 17
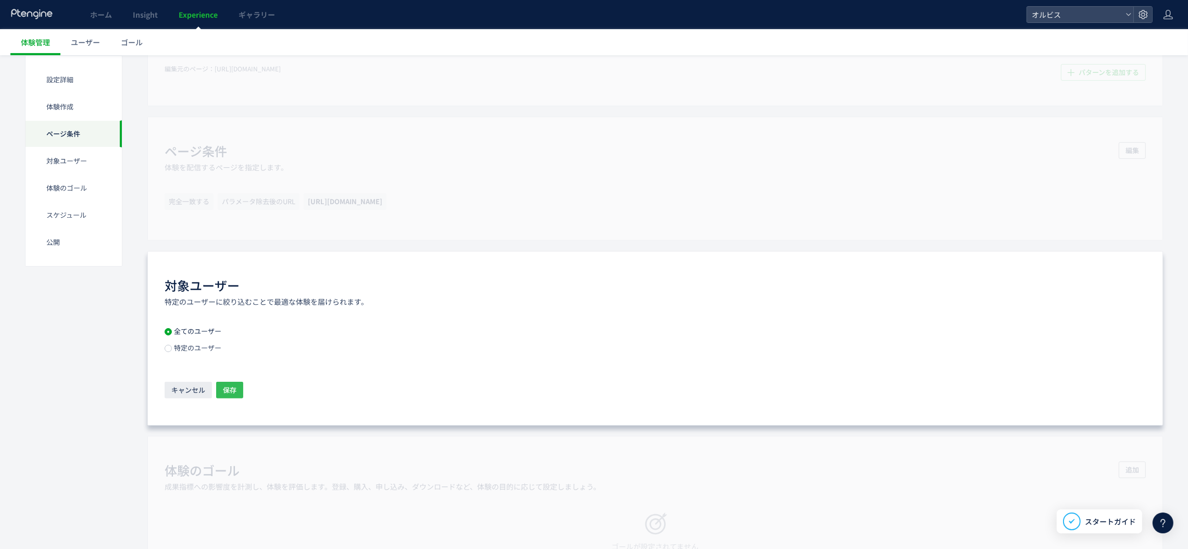
click at [238, 386] on button "保存" at bounding box center [229, 390] width 27 height 17
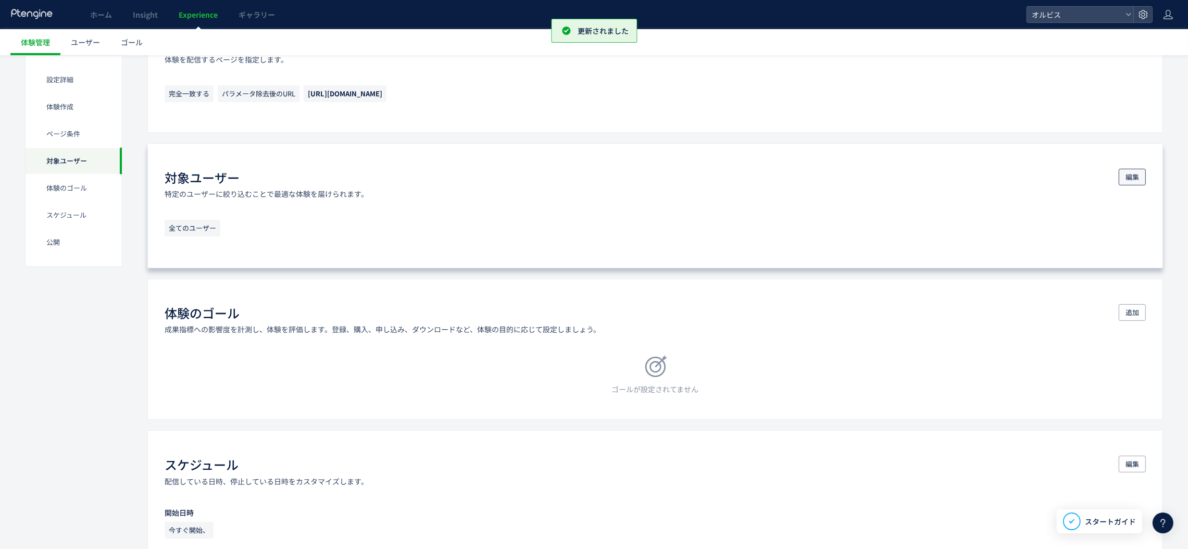
click at [1135, 177] on span "編集" at bounding box center [1132, 177] width 14 height 17
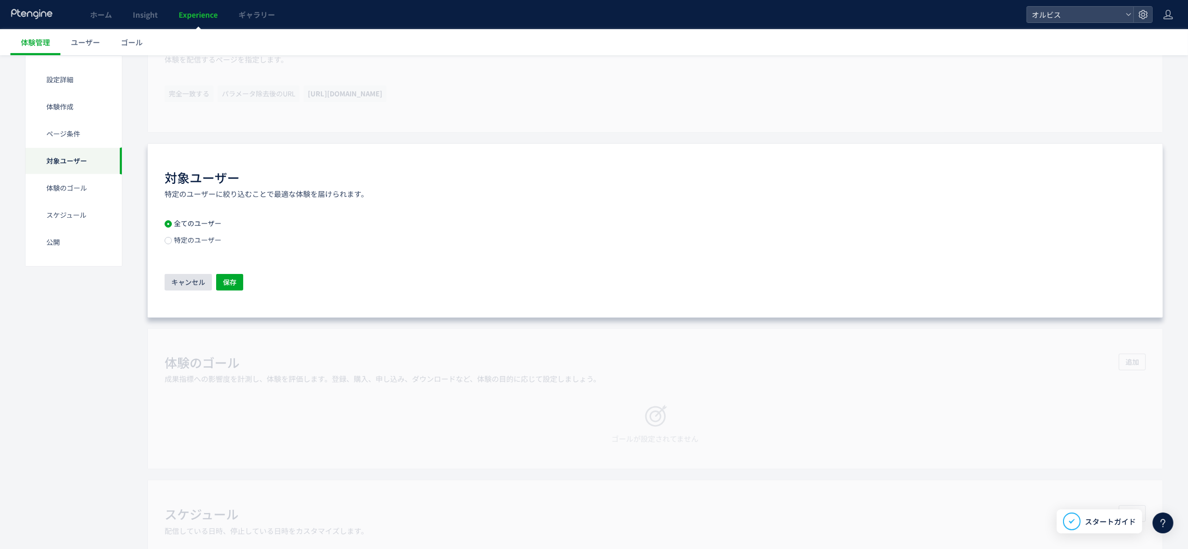
click at [203, 284] on span "キャンセル" at bounding box center [188, 282] width 34 height 17
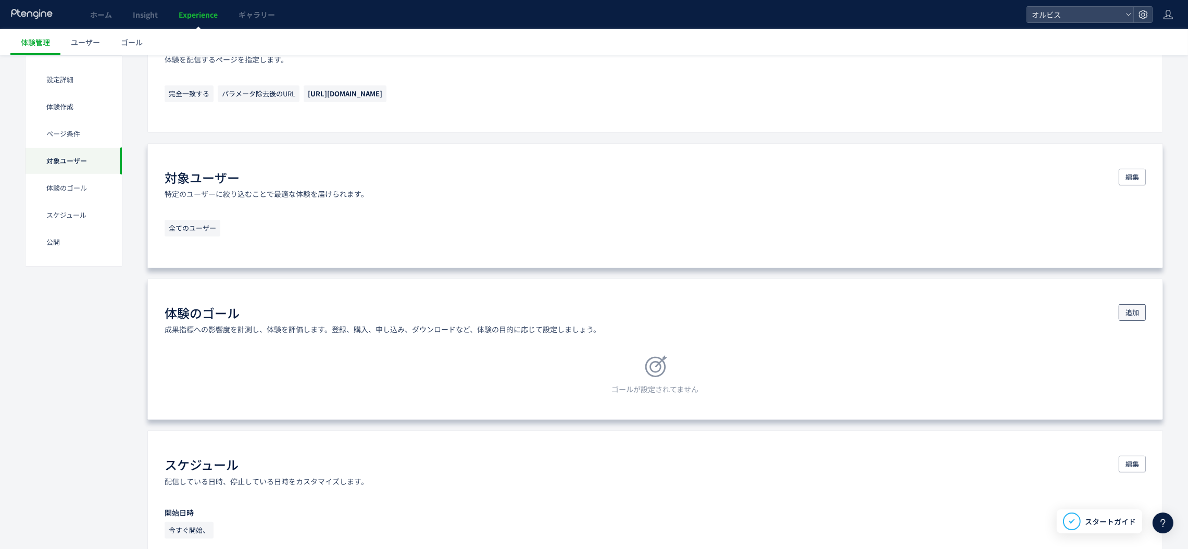
click at [1125, 318] on span "追加" at bounding box center [1132, 312] width 14 height 17
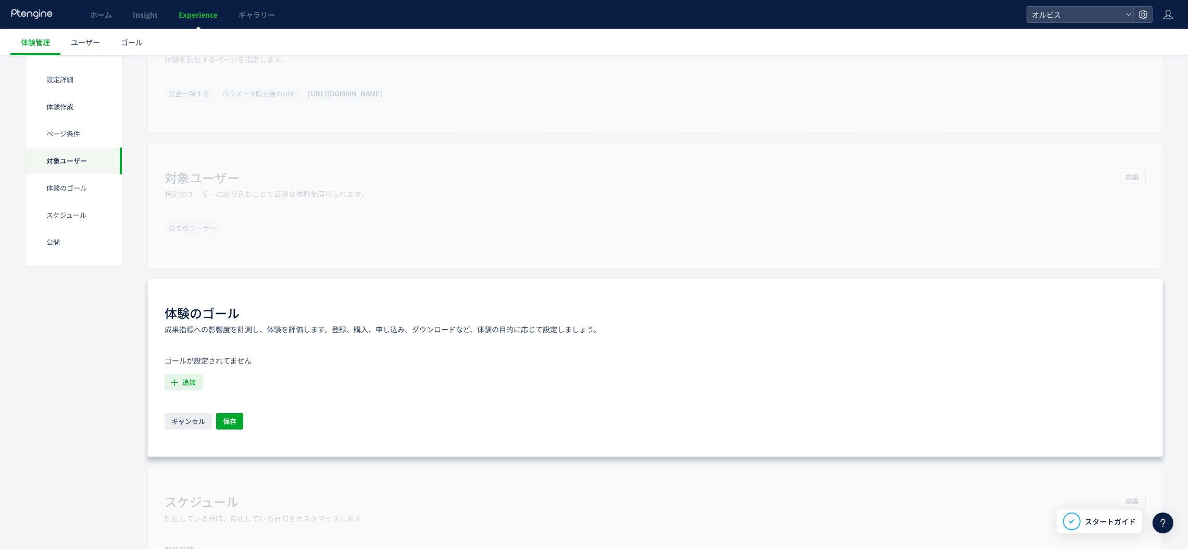
click at [183, 385] on span "追加" at bounding box center [189, 382] width 14 height 17
click at [186, 484] on icon "購入" at bounding box center [180, 489] width 15 height 10
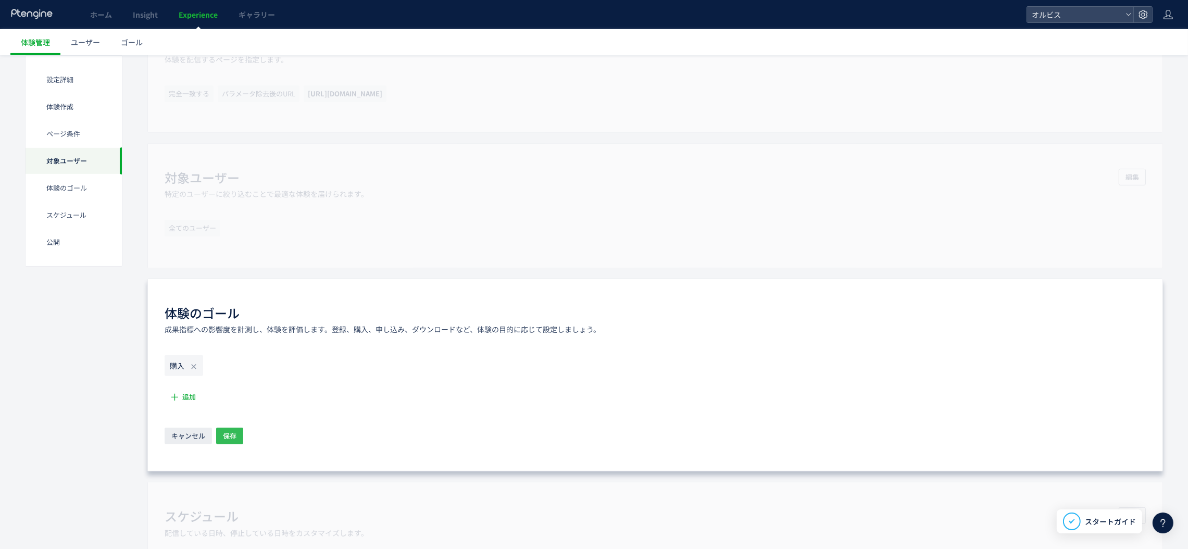
click at [235, 436] on span "保存" at bounding box center [230, 436] width 14 height 17
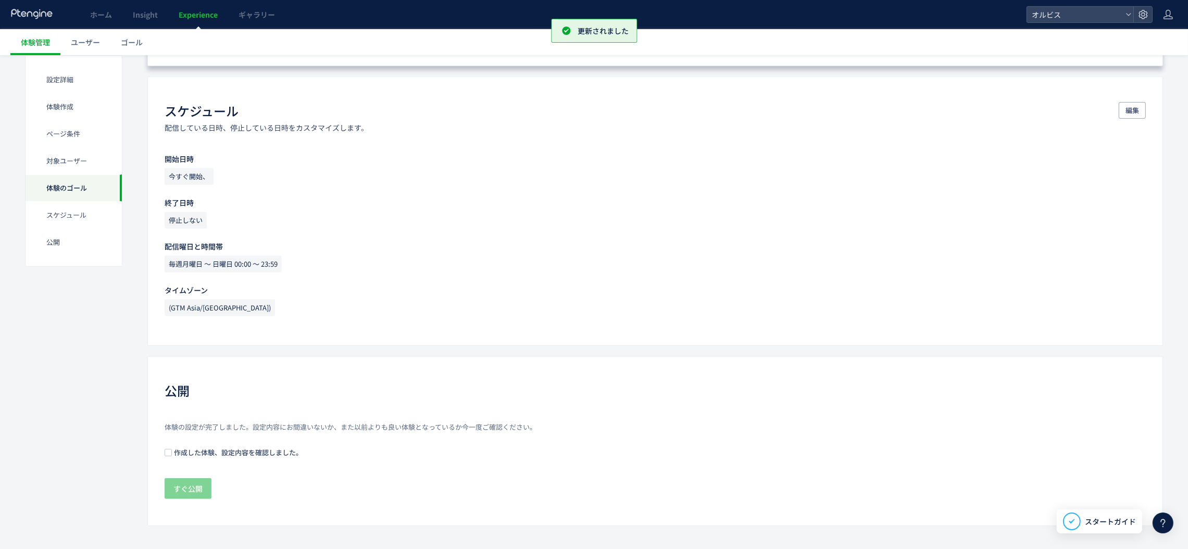
scroll to position [843, 0]
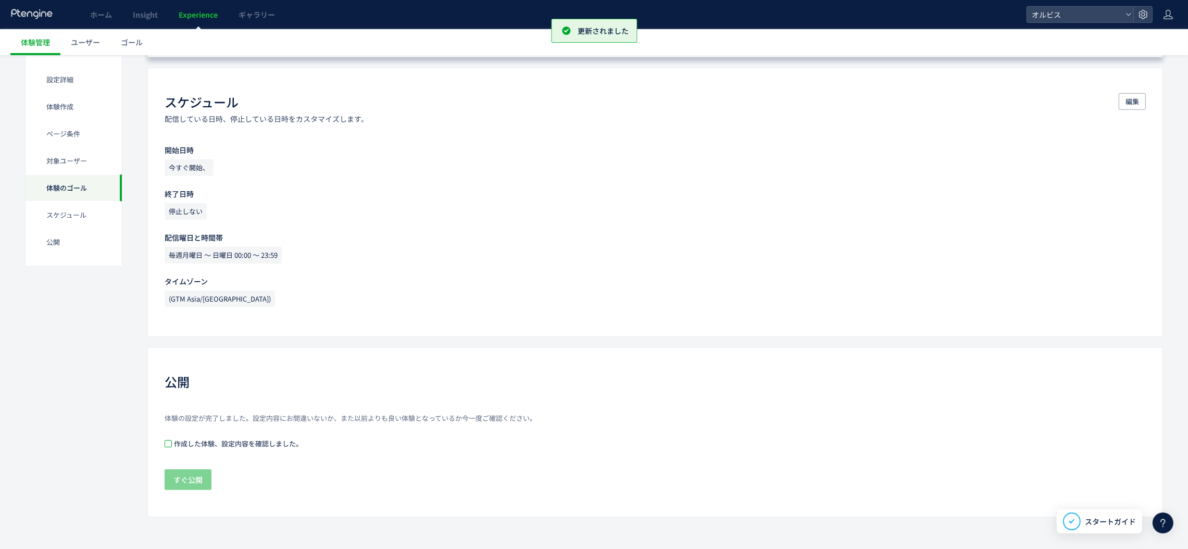
click at [168, 445] on span at bounding box center [168, 443] width 7 height 7
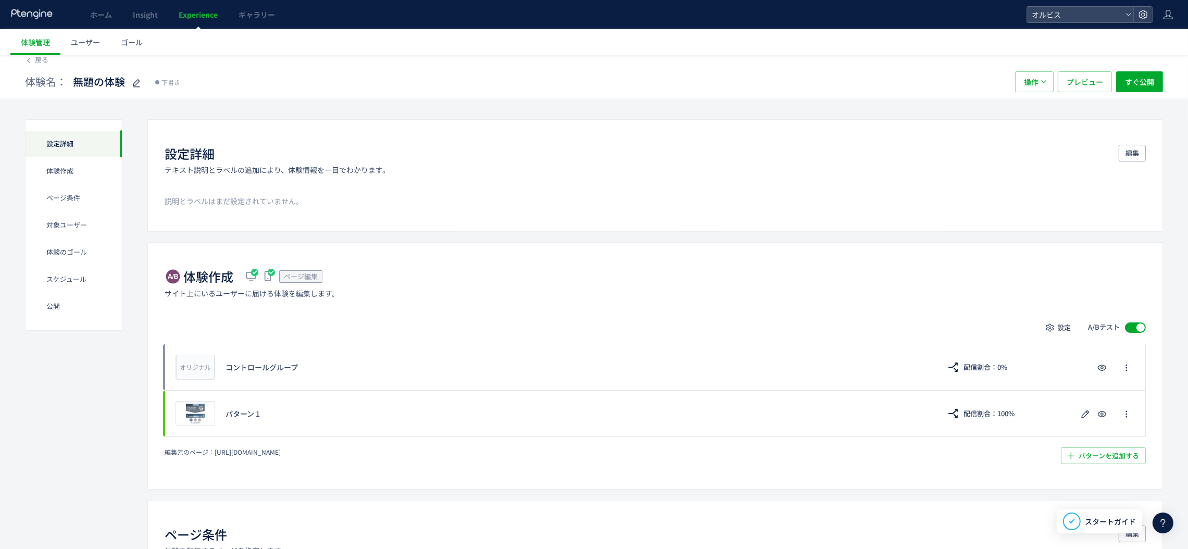
scroll to position [0, 0]
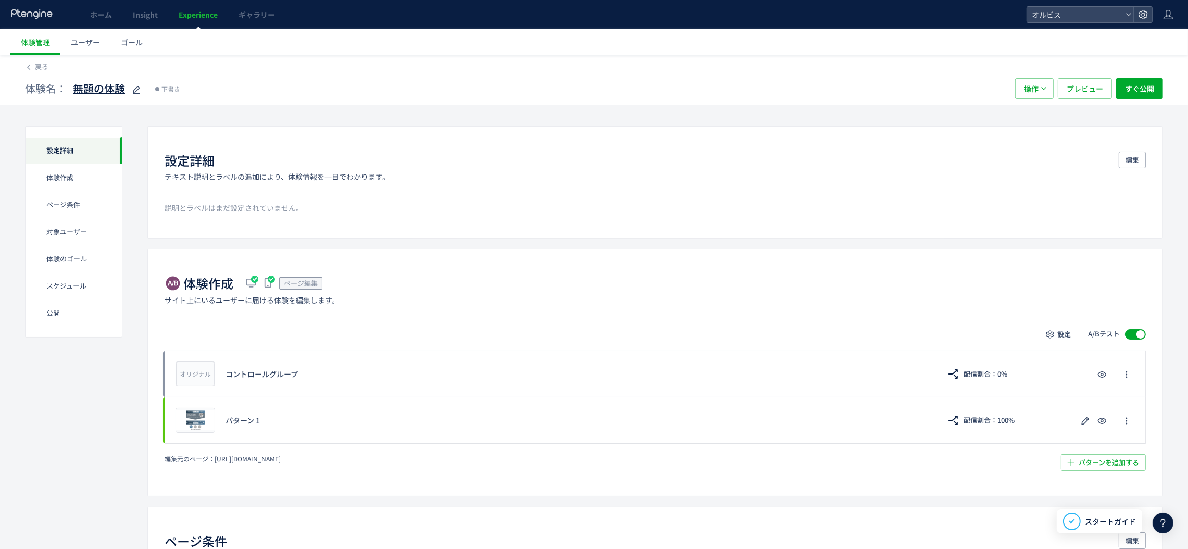
click at [133, 84] on icon at bounding box center [136, 90] width 12 height 12
type input "******"
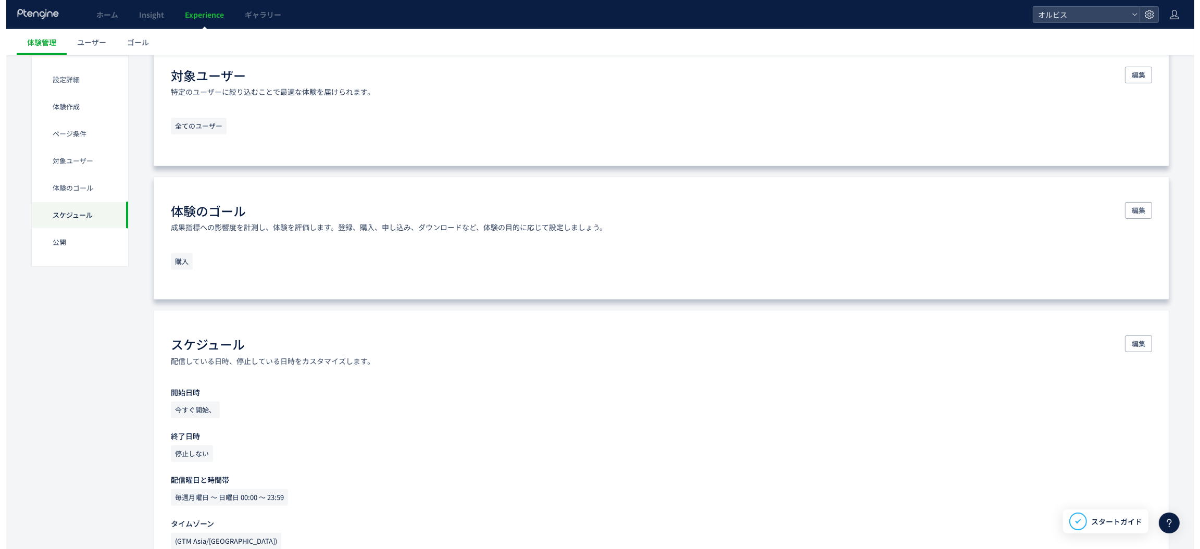
scroll to position [843, 0]
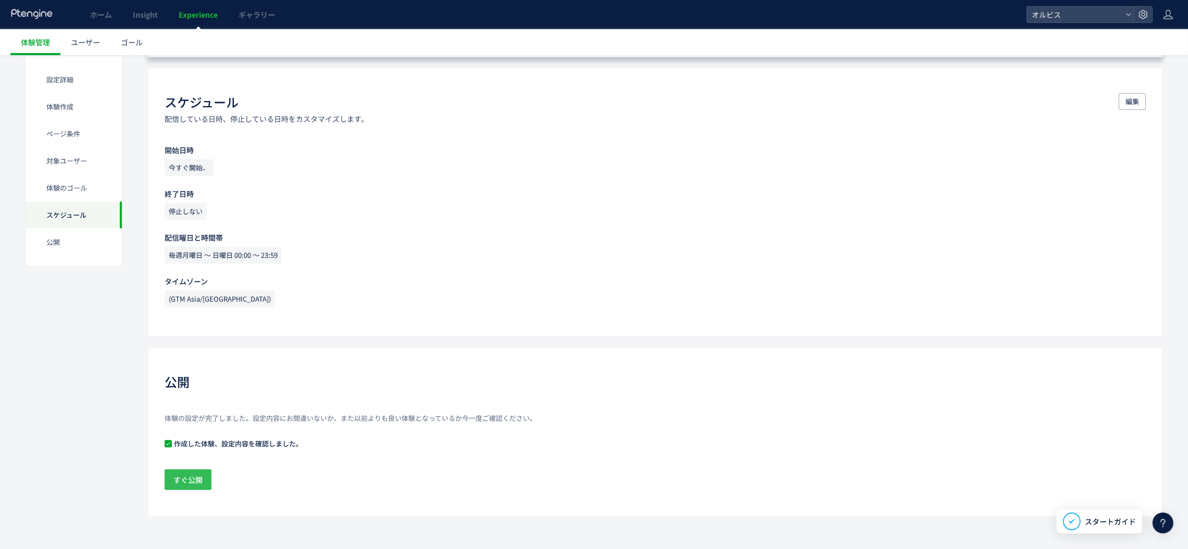
click at [199, 481] on span "すぐ公開" at bounding box center [187, 479] width 29 height 21
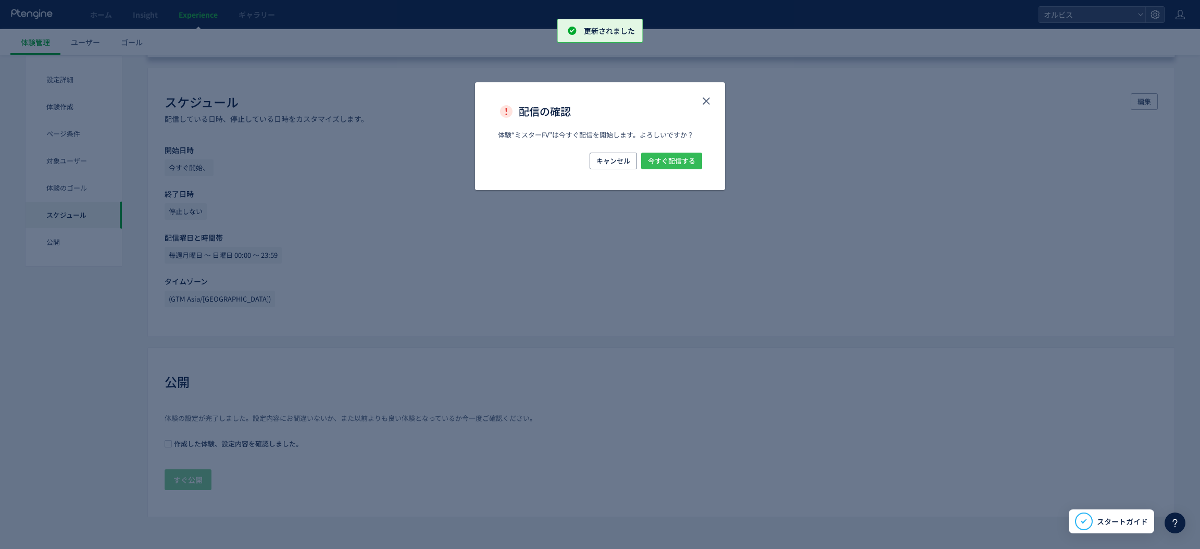
click at [682, 157] on span "今すぐ配信する" at bounding box center [671, 161] width 47 height 17
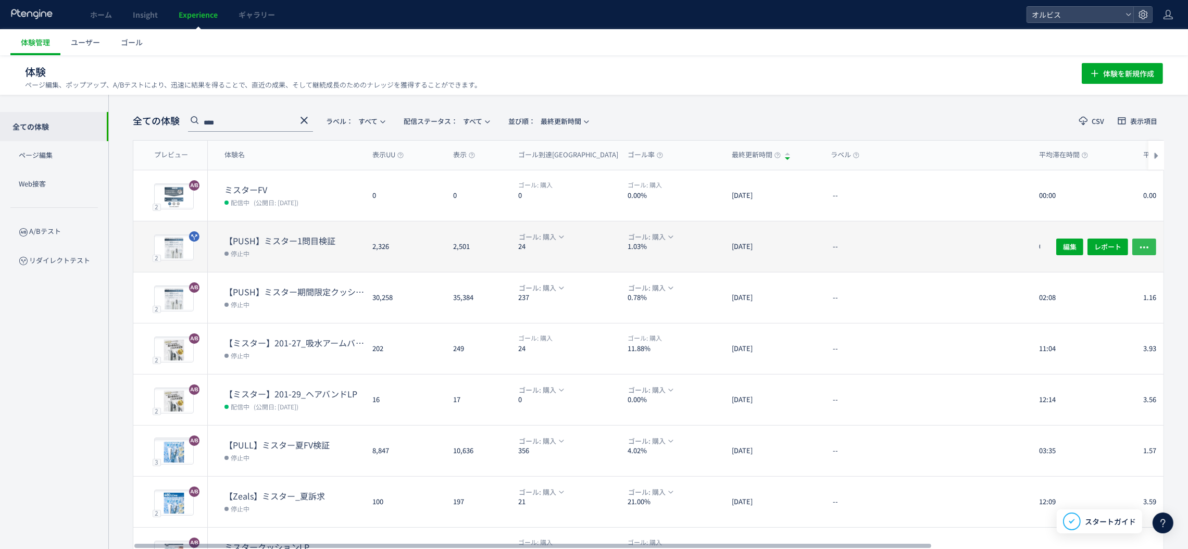
click at [1150, 249] on button "button" at bounding box center [1144, 246] width 24 height 17
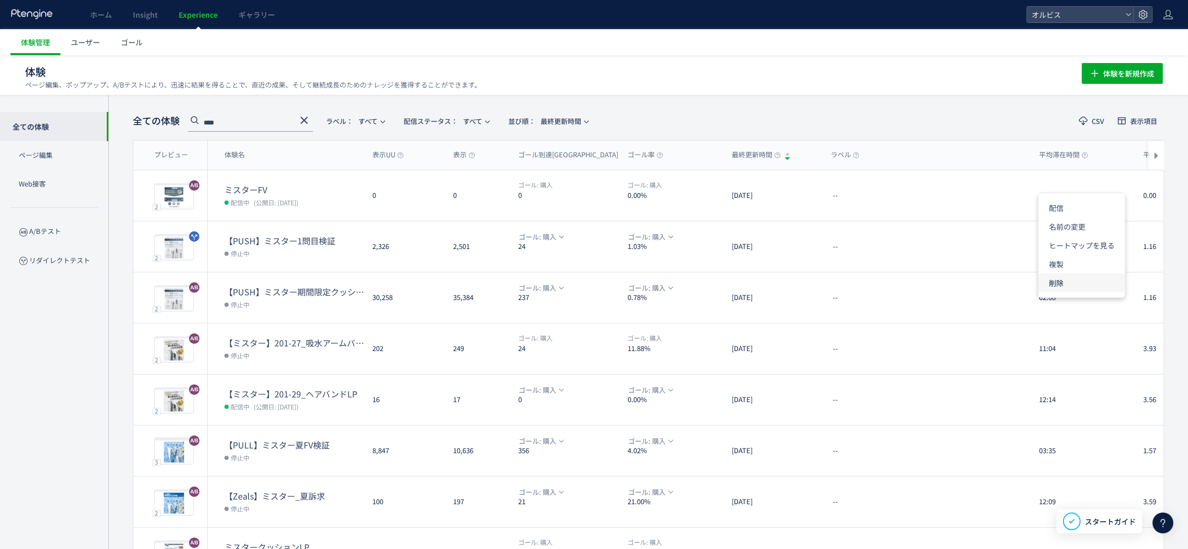
click at [1081, 280] on li "削除" at bounding box center [1081, 282] width 86 height 19
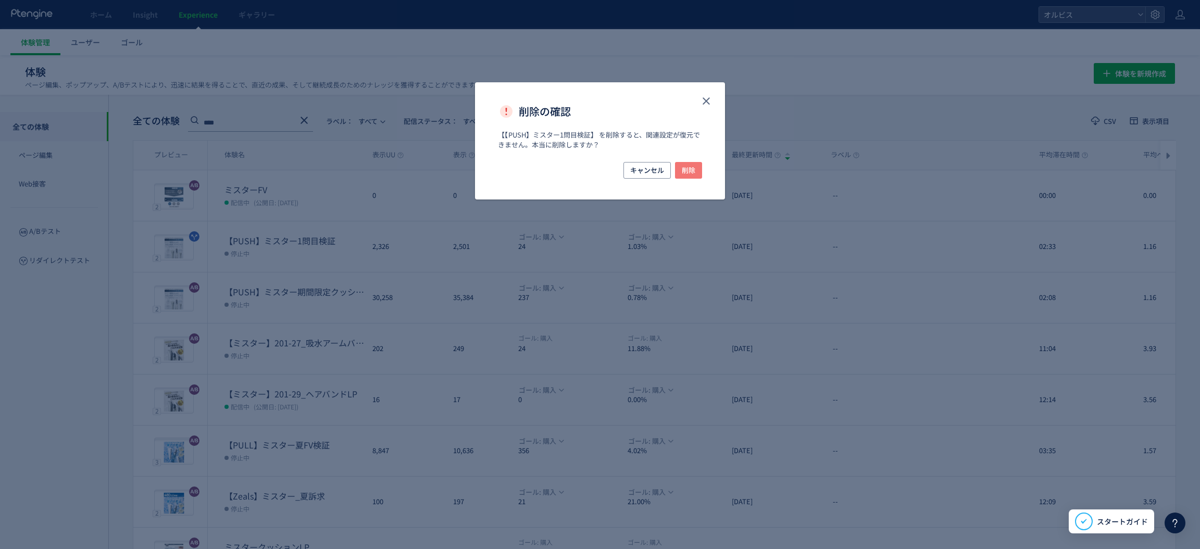
click at [696, 168] on button "削除" at bounding box center [688, 170] width 27 height 17
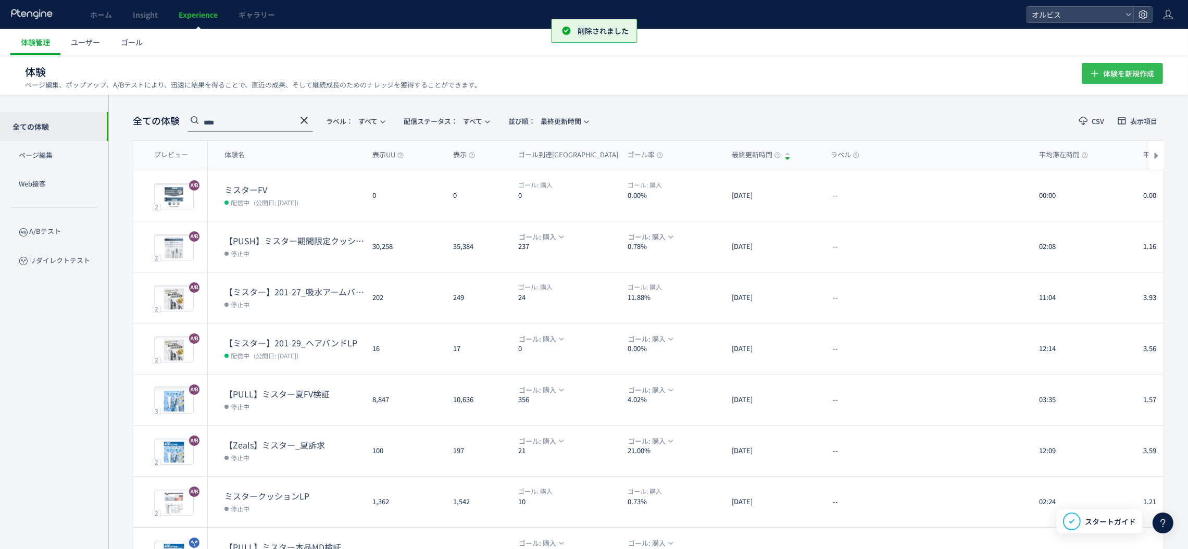
click at [1102, 68] on button "体験を新規作成" at bounding box center [1122, 73] width 81 height 21
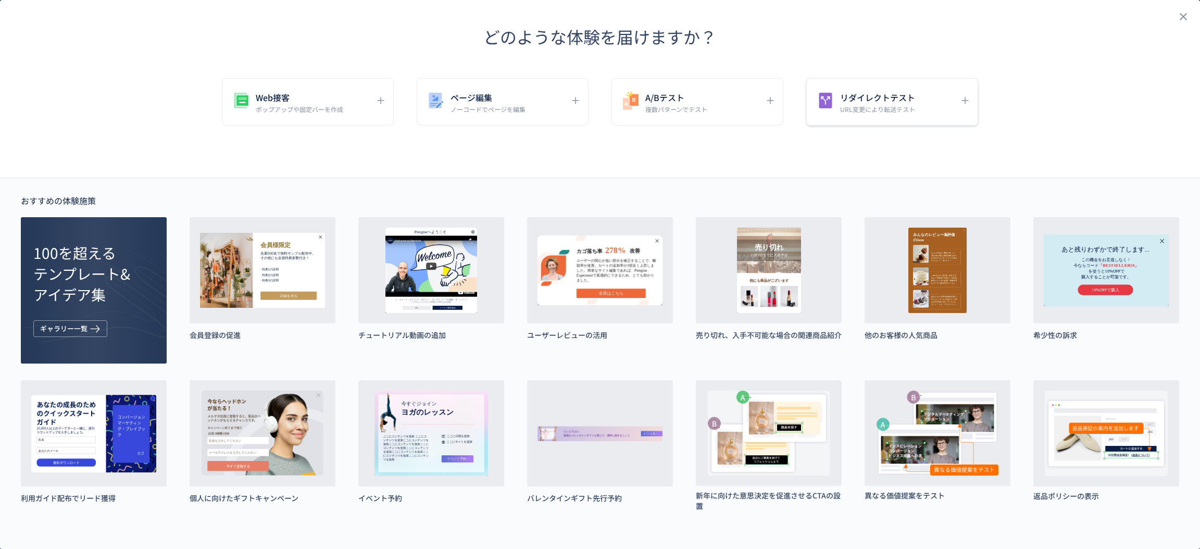
click at [845, 105] on p "URL変更により転送テスト" at bounding box center [877, 109] width 75 height 9
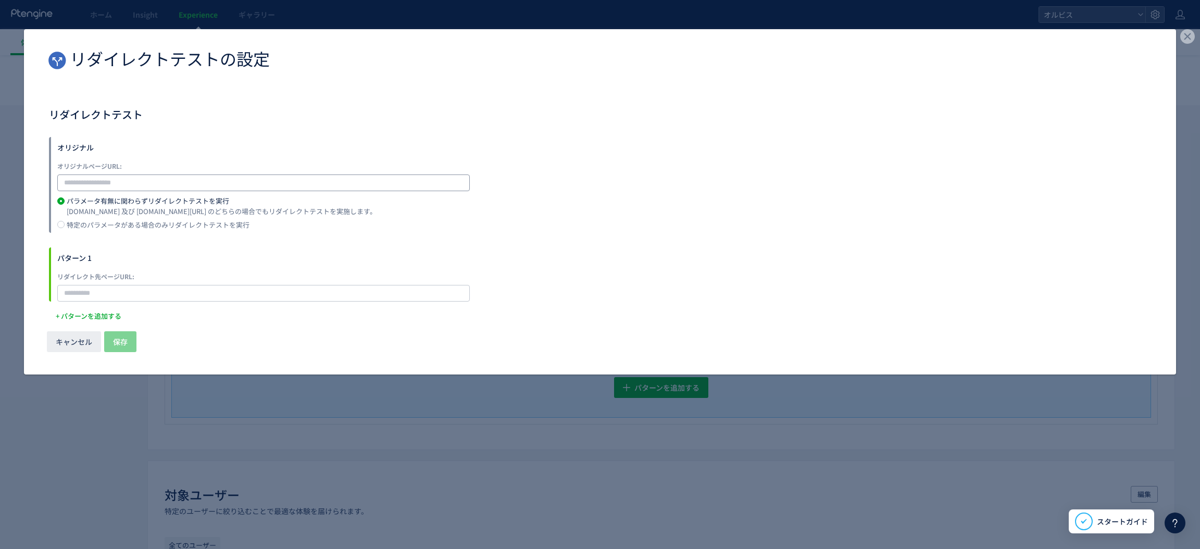
click at [342, 178] on input "dialog" at bounding box center [263, 182] width 412 height 17
paste input "**********"
type input "**********"
click at [310, 285] on input "dialog" at bounding box center [263, 293] width 412 height 17
paste input "**********"
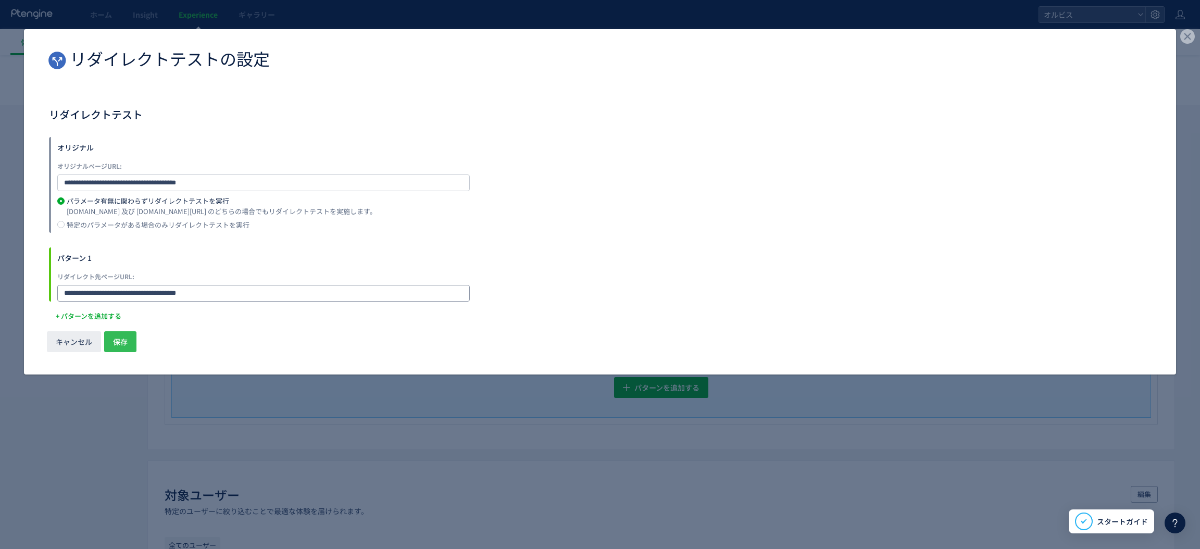
type input "**********"
click at [132, 338] on button "保存" at bounding box center [120, 341] width 32 height 21
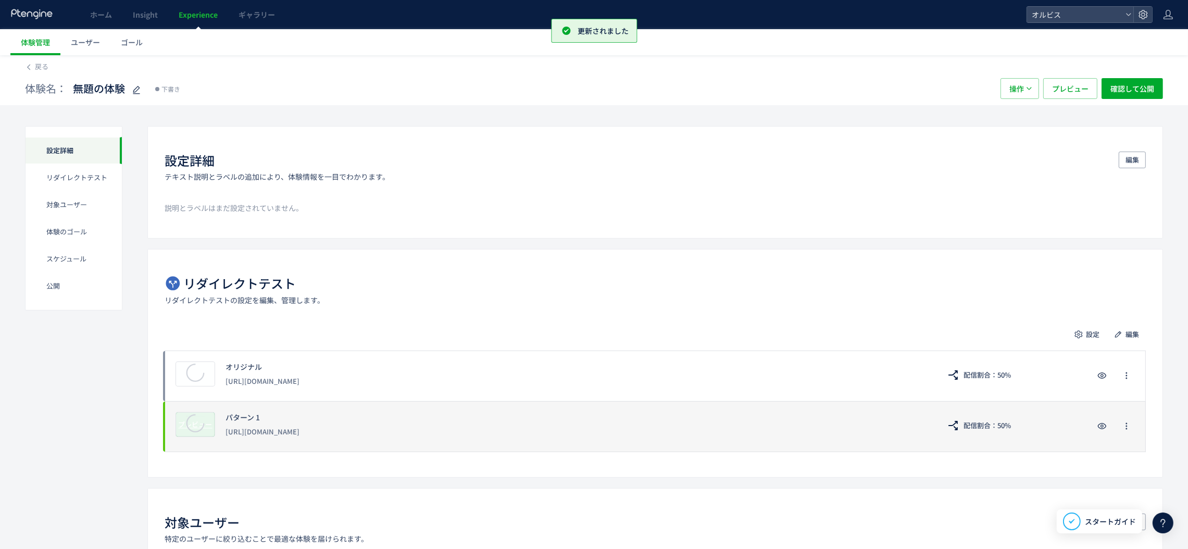
click at [212, 430] on div at bounding box center [195, 424] width 39 height 33
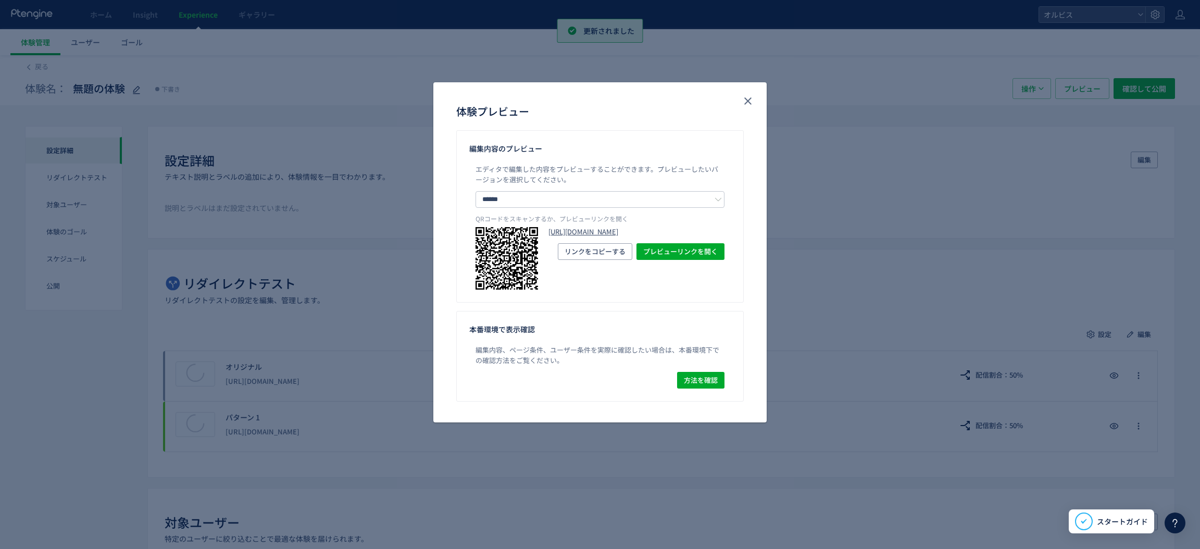
click at [586, 237] on link "[URL][DOMAIN_NAME]" at bounding box center [636, 232] width 176 height 10
click at [752, 98] on icon "close" at bounding box center [748, 101] width 12 height 12
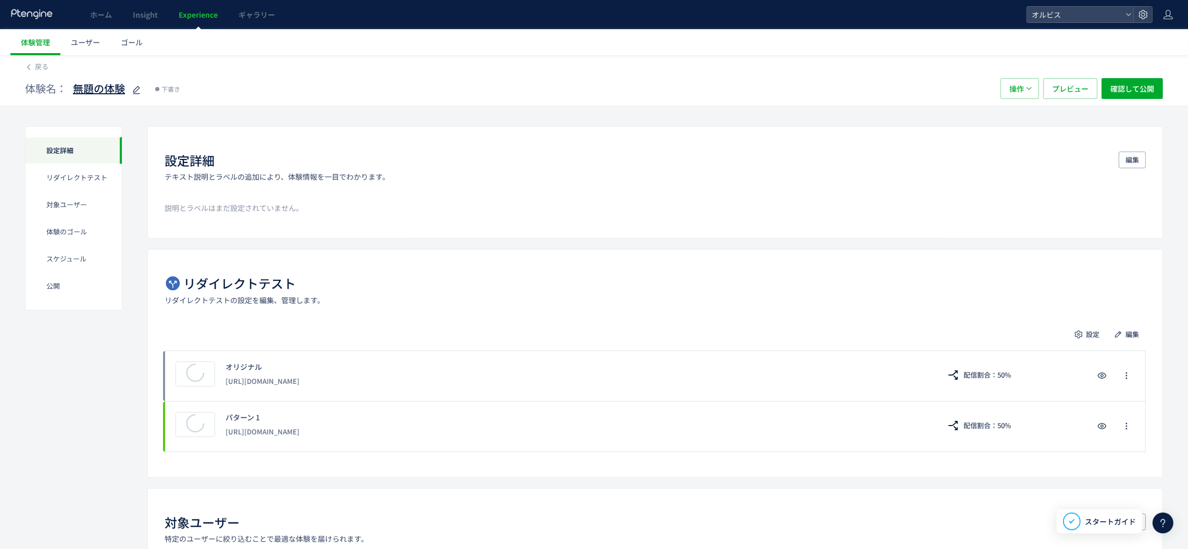
click at [138, 86] on icon at bounding box center [136, 90] width 12 height 12
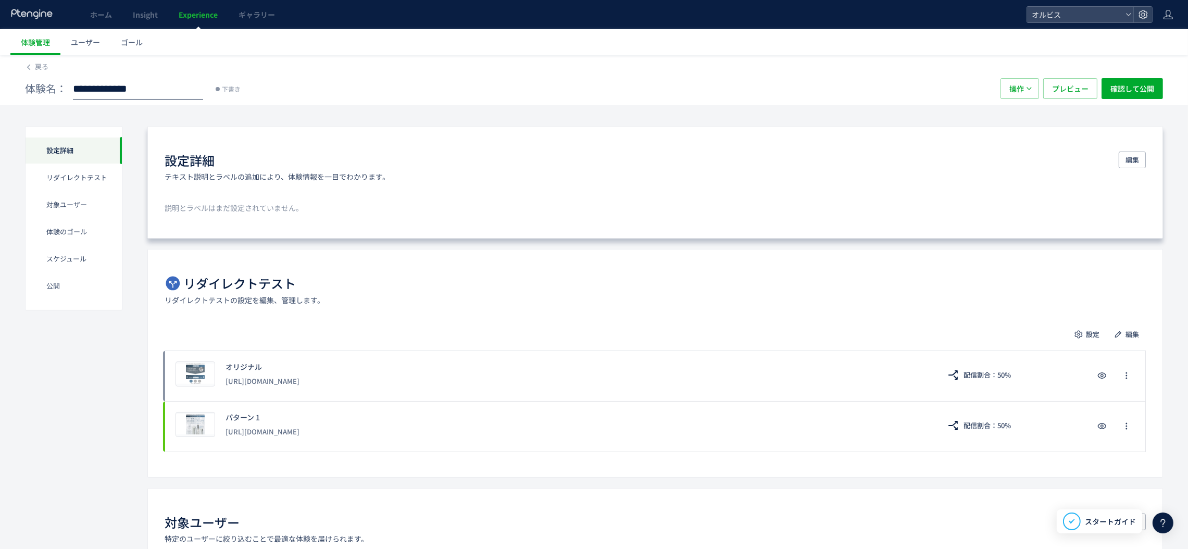
type input "*********"
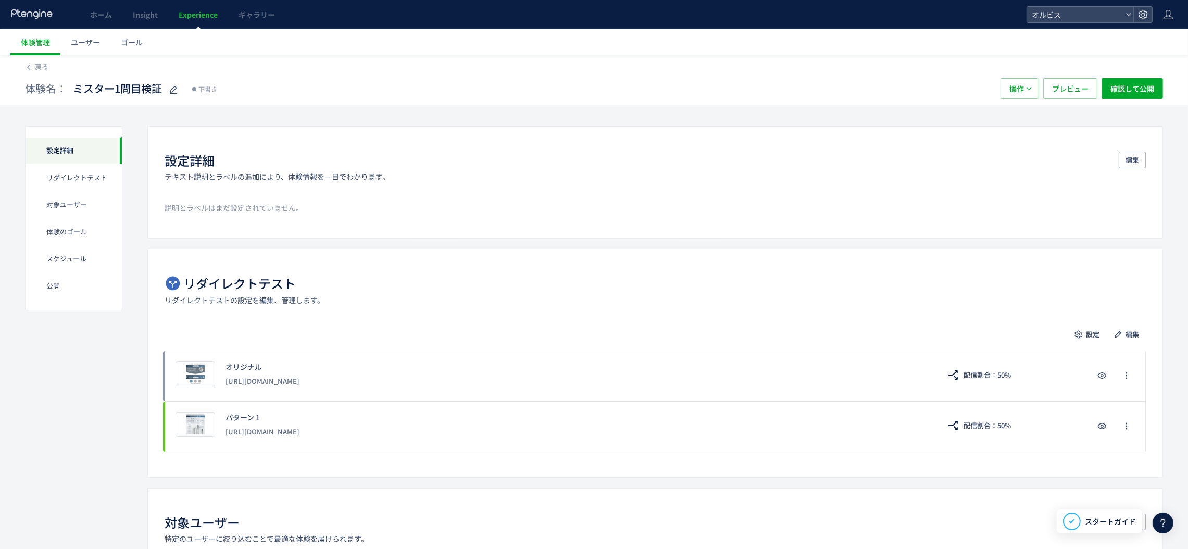
click at [71, 86] on div "体験名： ミスター1問目検証" at bounding box center [102, 88] width 155 height 21
click at [74, 86] on span "ミスター1問目検証" at bounding box center [117, 88] width 89 height 15
type input "**********"
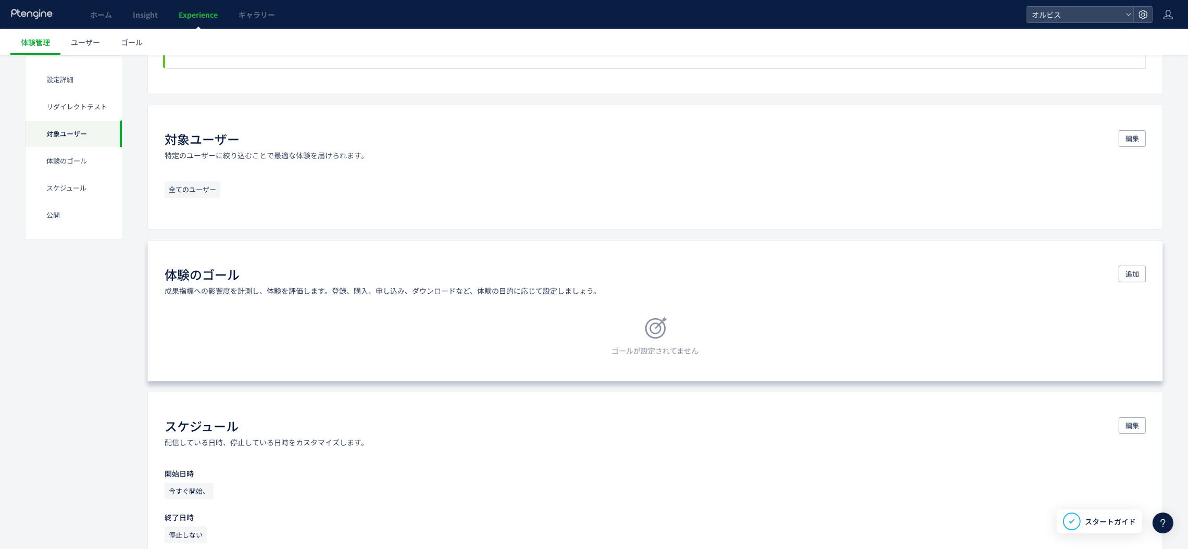
scroll to position [380, 0]
click at [1132, 272] on span "追加" at bounding box center [1132, 277] width 14 height 17
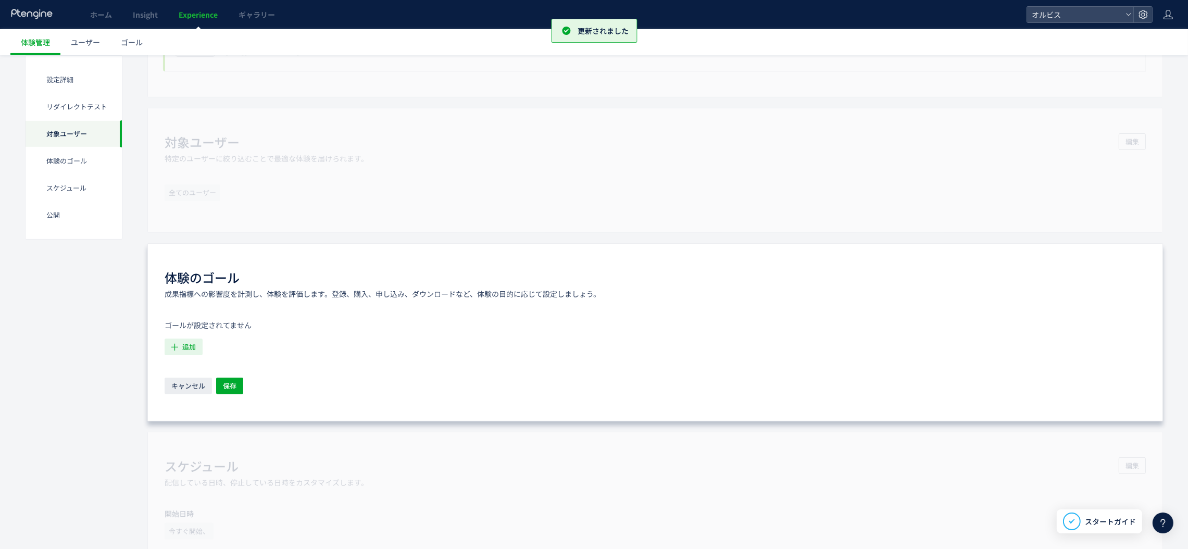
click at [198, 345] on button "追加" at bounding box center [184, 346] width 38 height 17
drag, startPoint x: 186, startPoint y: 455, endPoint x: 193, endPoint y: 391, distance: 64.4
click at [187, 455] on icon "購入" at bounding box center [180, 454] width 15 height 10
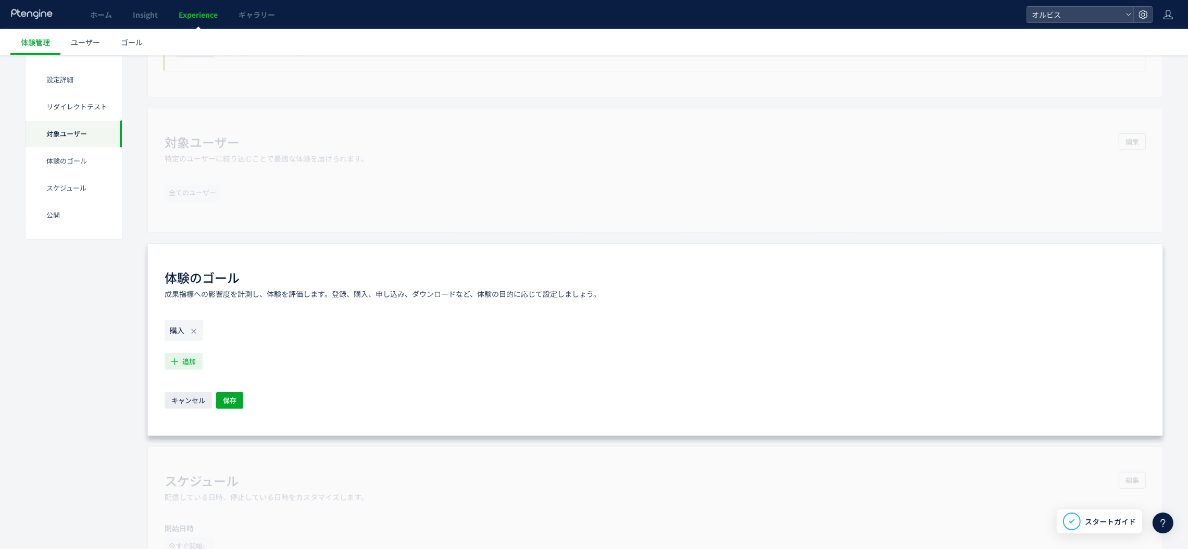
click at [192, 365] on span "追加" at bounding box center [189, 361] width 14 height 17
click at [242, 417] on li "購入ボタンクリック 購入ボタンクリック 条件： イベント 「CTAボタンクリック」 が発生した場合" at bounding box center [263, 418] width 189 height 17
click at [239, 401] on button "保存" at bounding box center [229, 400] width 27 height 17
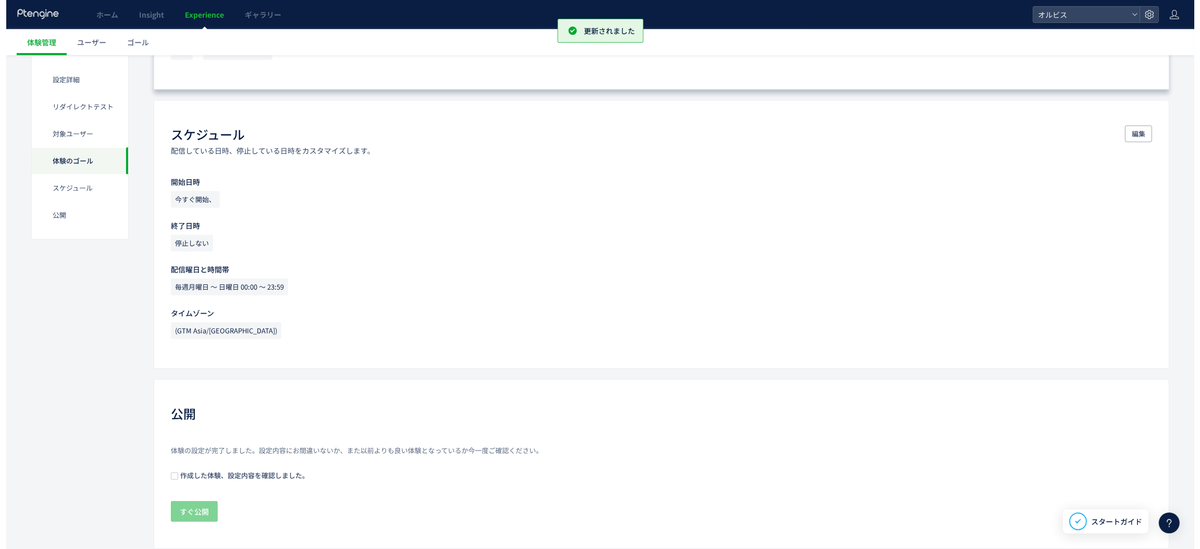
scroll to position [689, 0]
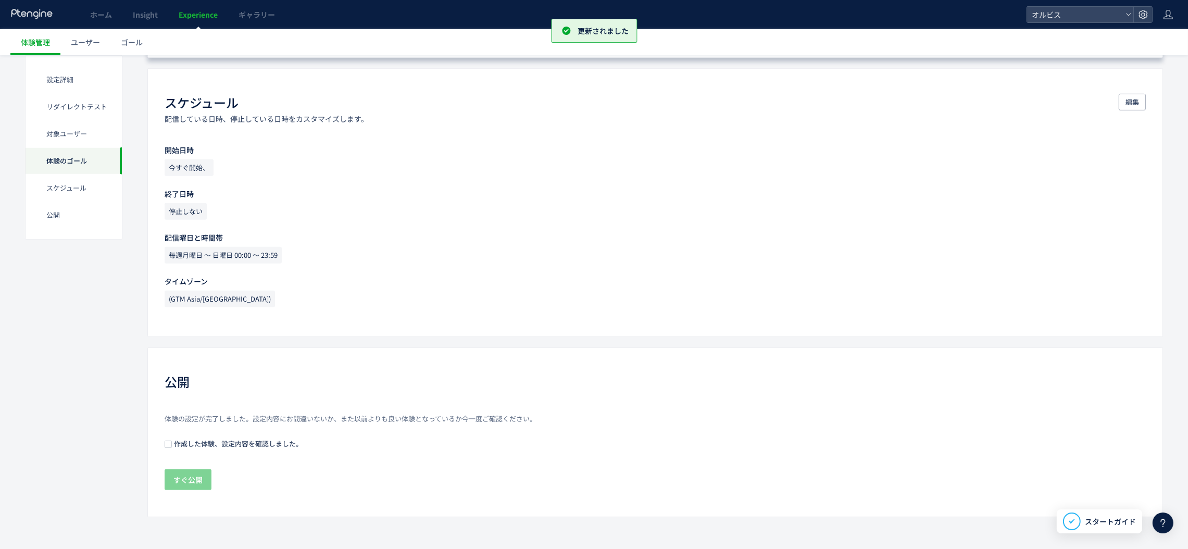
click at [180, 447] on span "作成した体験、設定内容を確認しました。" at bounding box center [237, 443] width 131 height 10
click at [190, 472] on span "すぐ公開" at bounding box center [187, 479] width 29 height 21
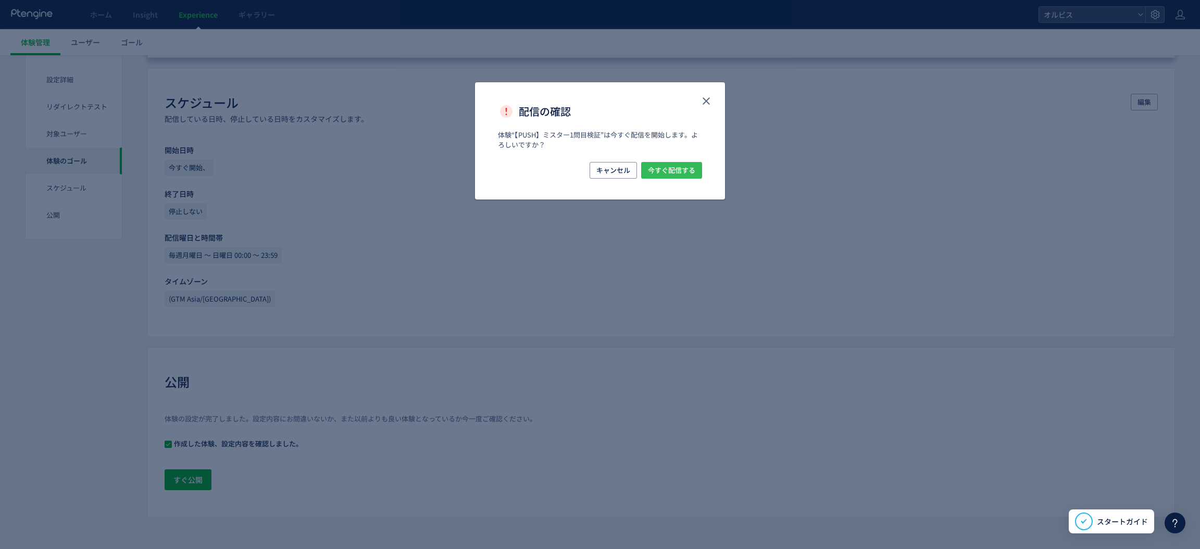
click at [670, 171] on span "今すぐ配信する" at bounding box center [671, 170] width 47 height 17
